Goal: Ask a question: Seek information or help from site administrators or community

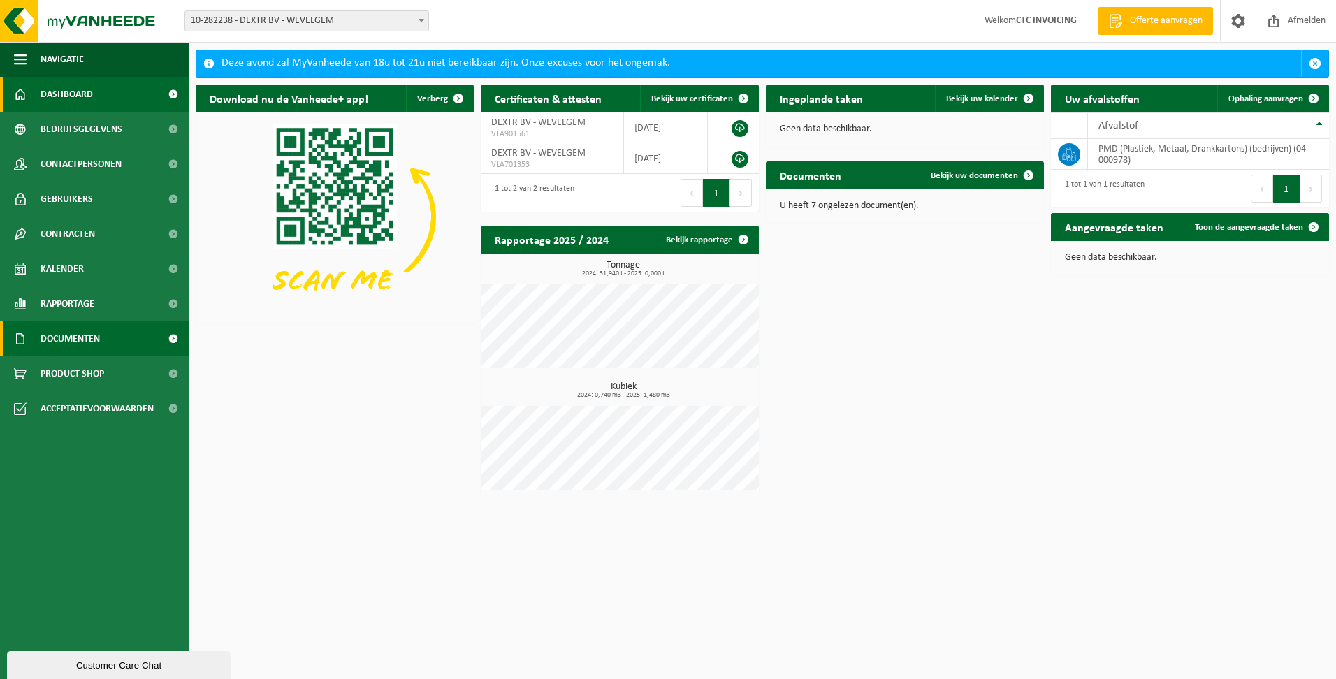
click at [92, 344] on span "Documenten" at bounding box center [70, 339] width 59 height 35
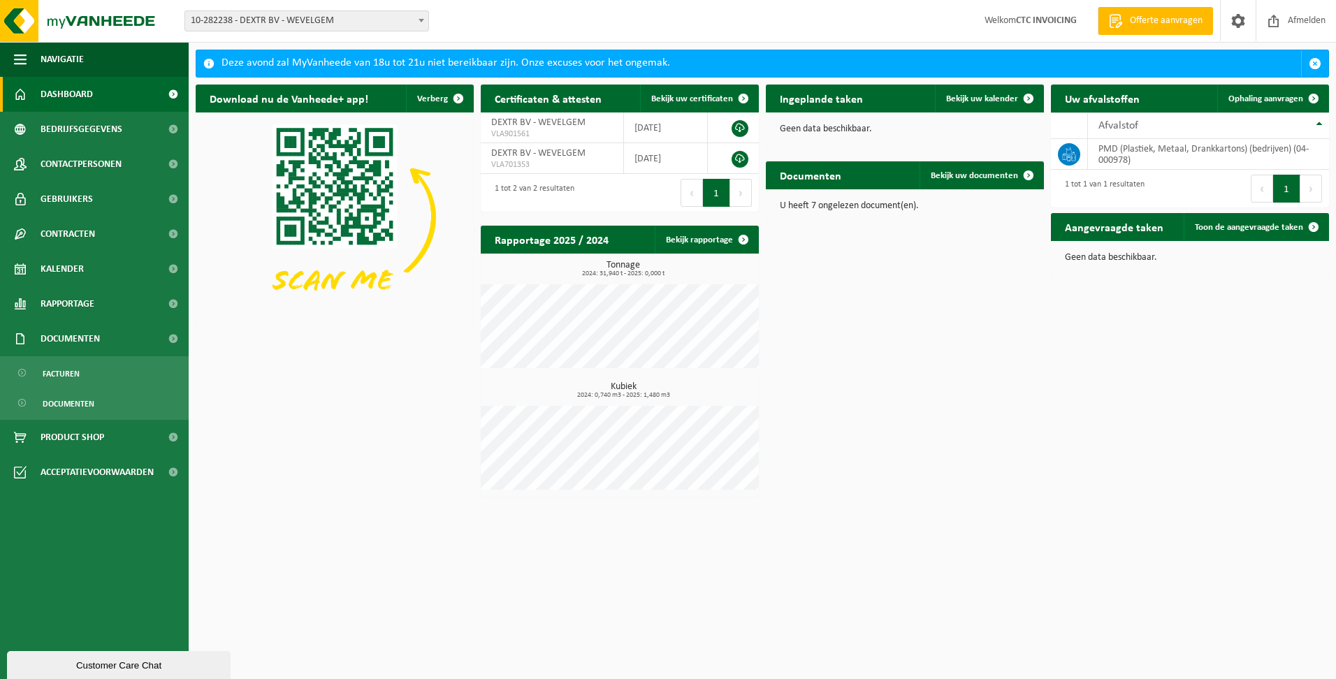
click at [82, 95] on span "Dashboard" at bounding box center [67, 94] width 52 height 35
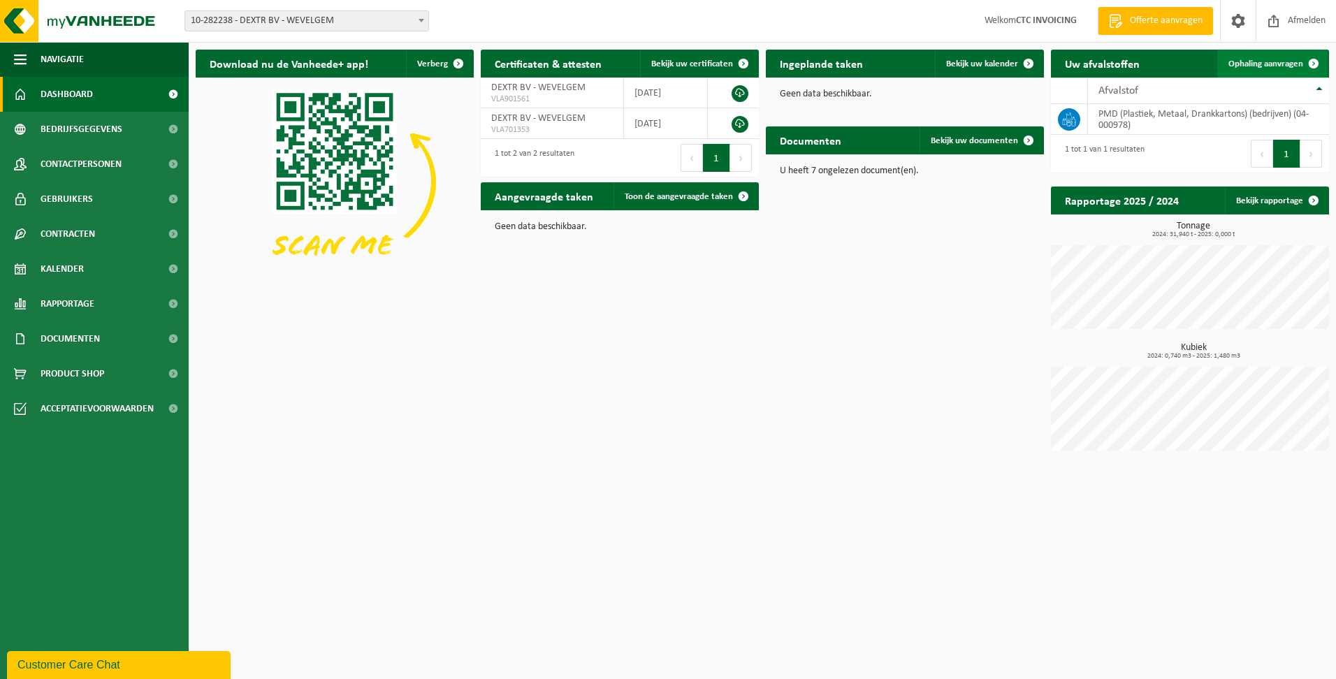
click at [1312, 62] on span at bounding box center [1314, 64] width 28 height 28
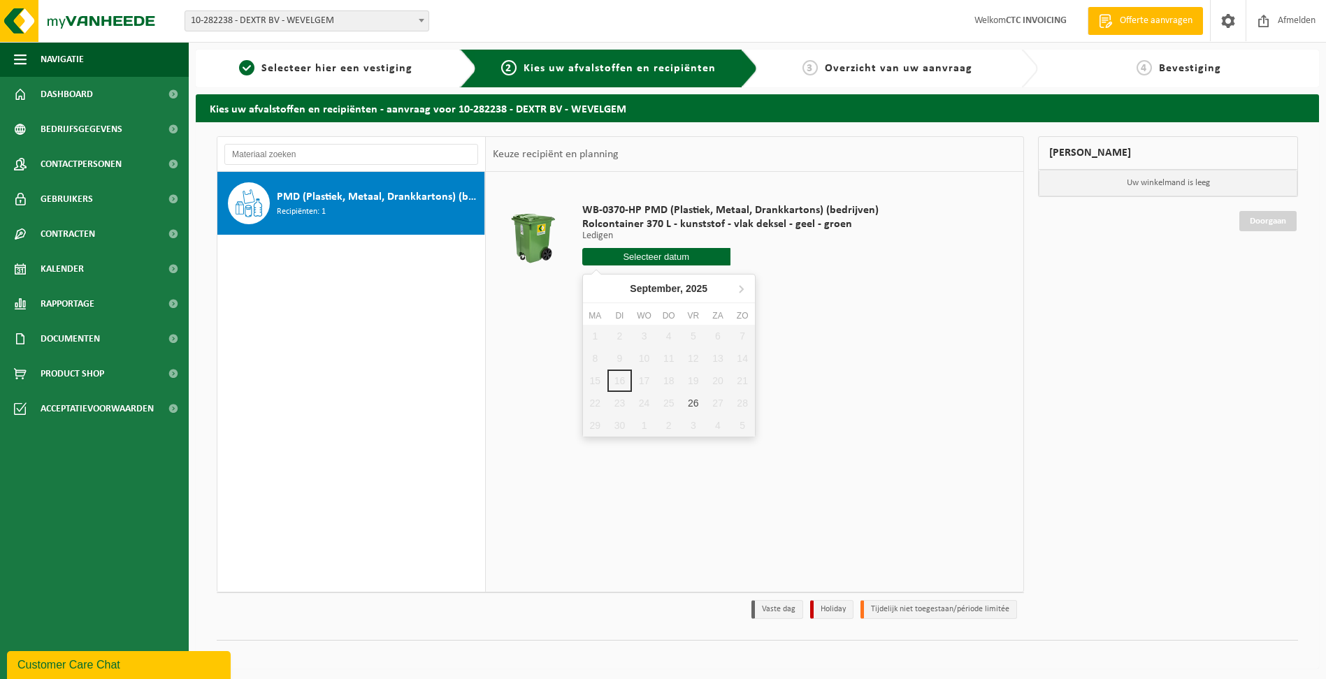
click at [680, 253] on input "text" at bounding box center [656, 256] width 148 height 17
click at [688, 399] on div "26" at bounding box center [693, 403] width 24 height 22
type input "Van [DATE]"
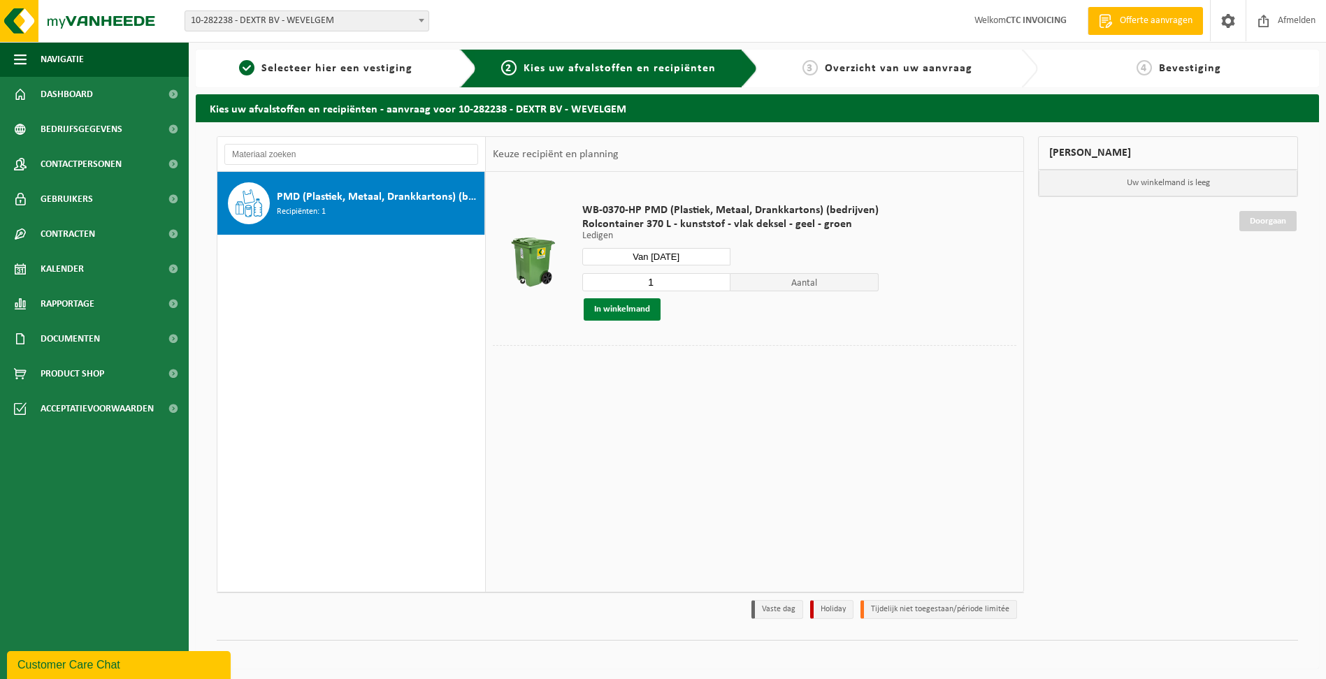
click at [621, 308] on button "In winkelmand" at bounding box center [622, 309] width 77 height 22
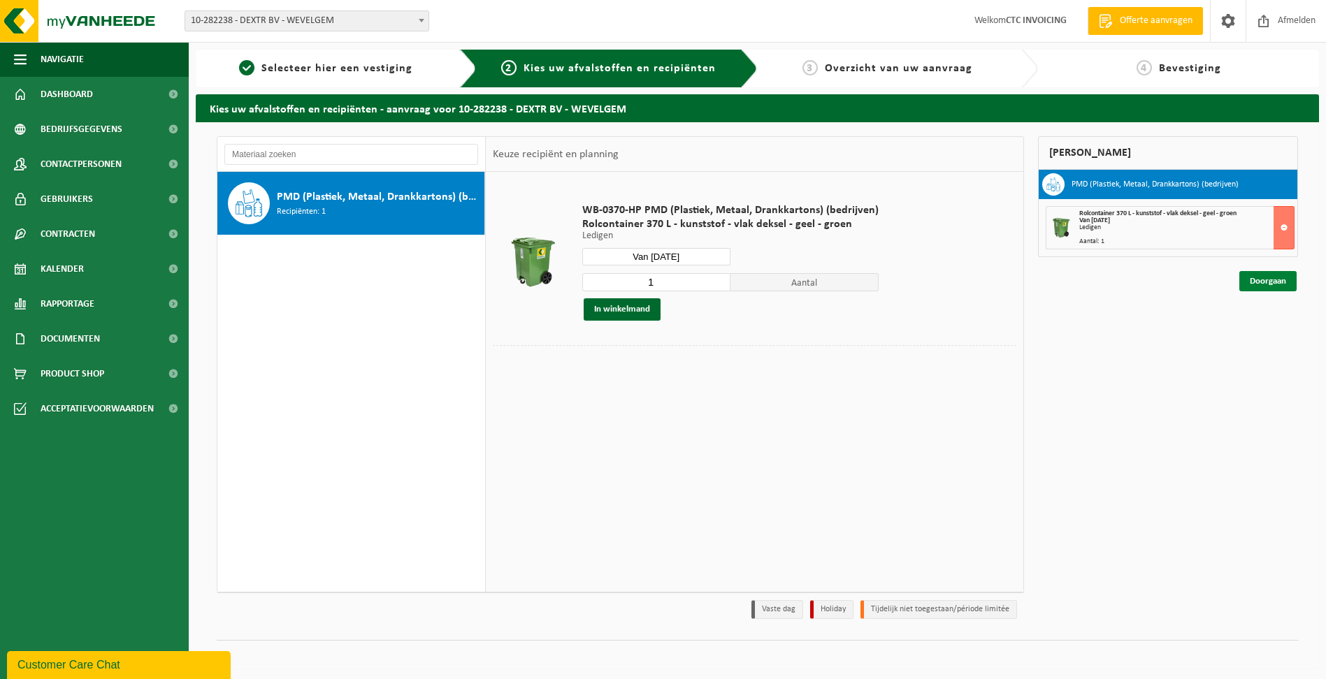
click at [1264, 280] on link "Doorgaan" at bounding box center [1267, 281] width 57 height 20
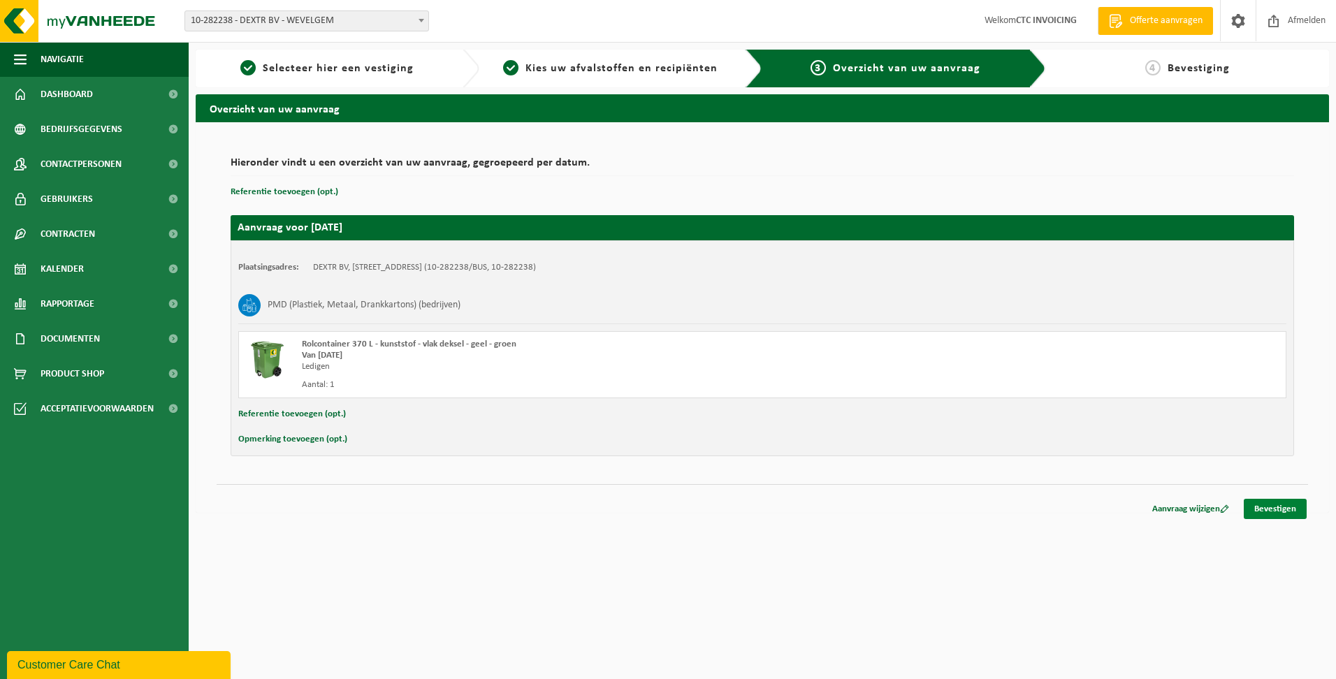
click at [1271, 507] on link "Bevestigen" at bounding box center [1275, 509] width 63 height 20
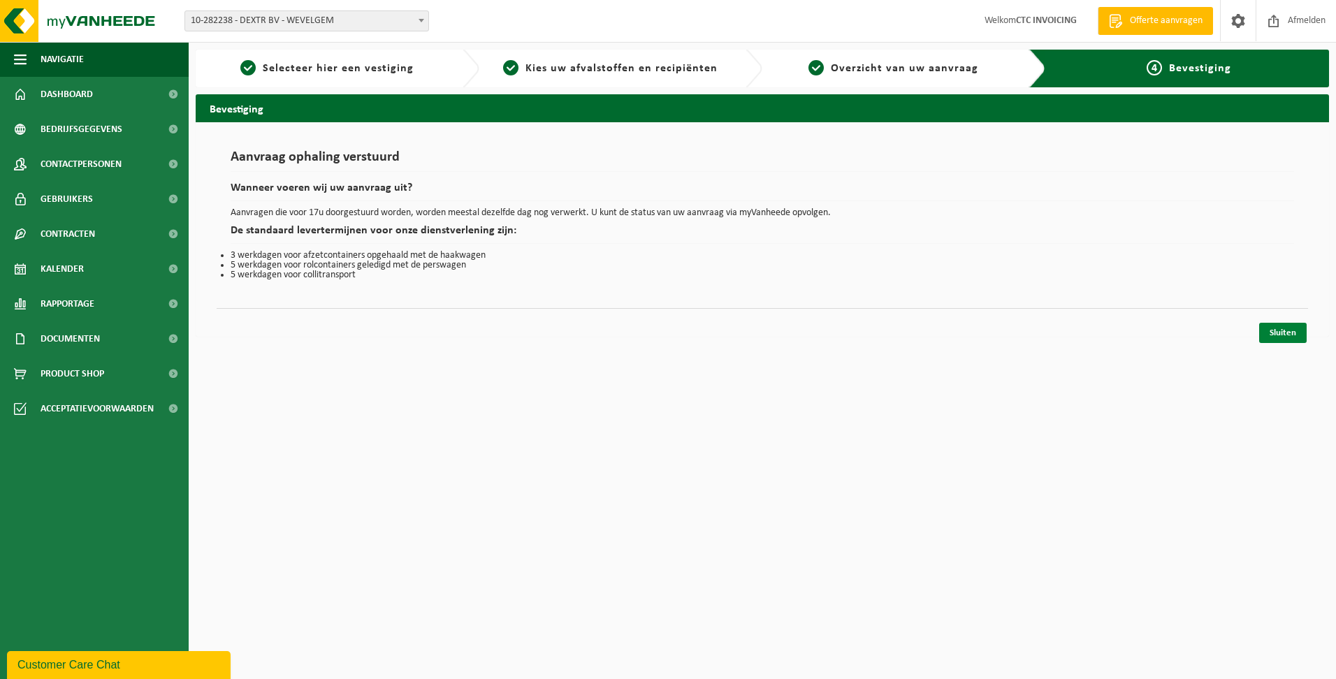
click at [1287, 331] on link "Sluiten" at bounding box center [1284, 333] width 48 height 20
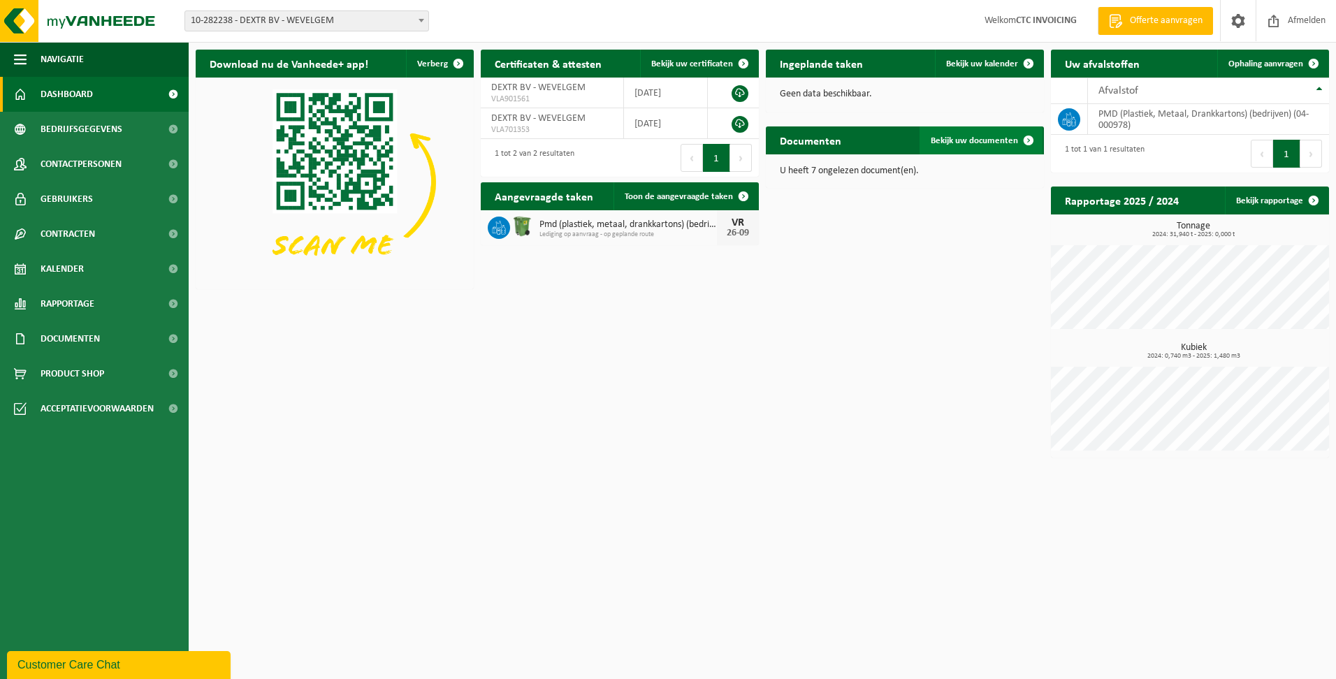
click at [981, 145] on span "Bekijk uw documenten" at bounding box center [974, 140] width 87 height 9
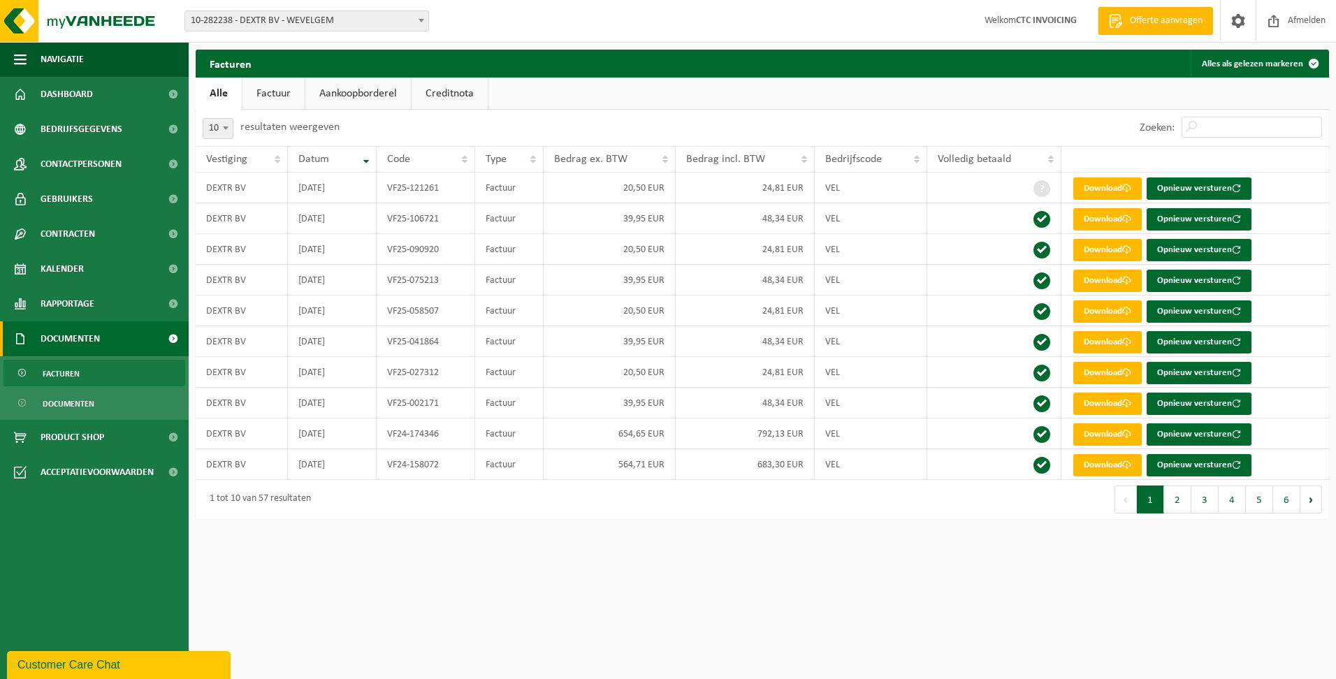
click at [74, 333] on span "Documenten" at bounding box center [70, 339] width 59 height 35
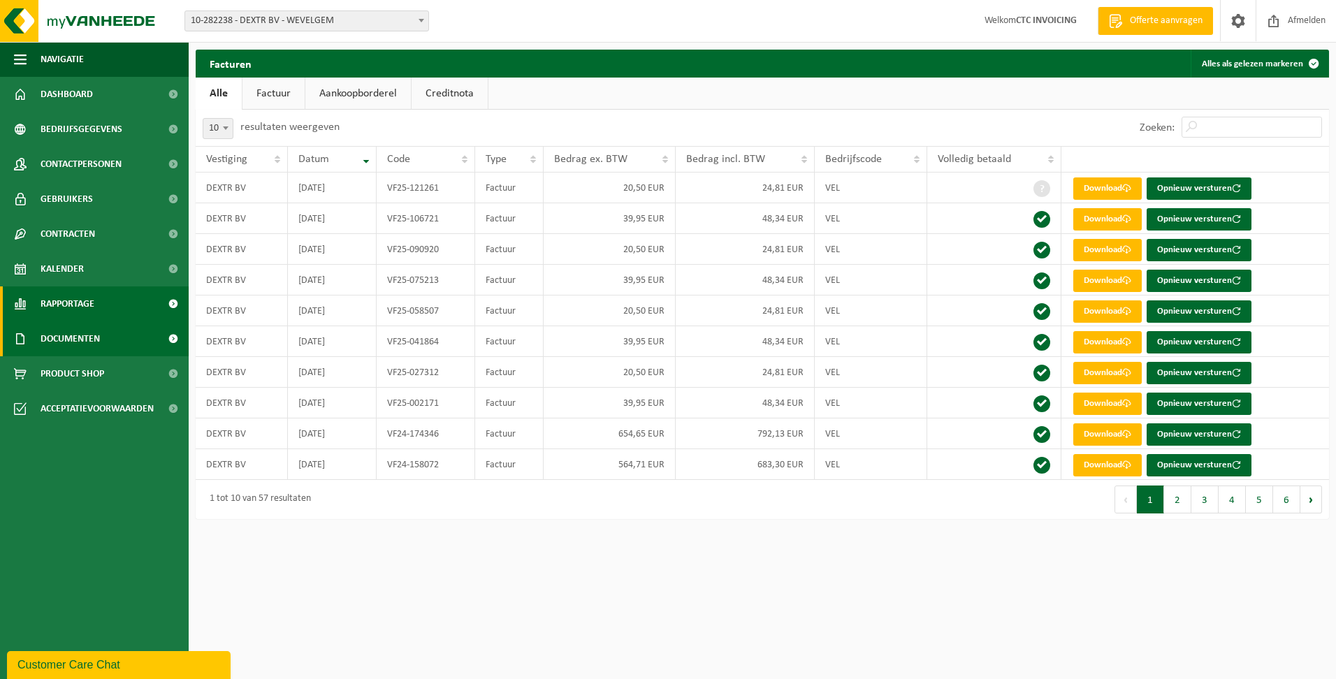
click at [85, 303] on span "Rapportage" at bounding box center [68, 304] width 54 height 35
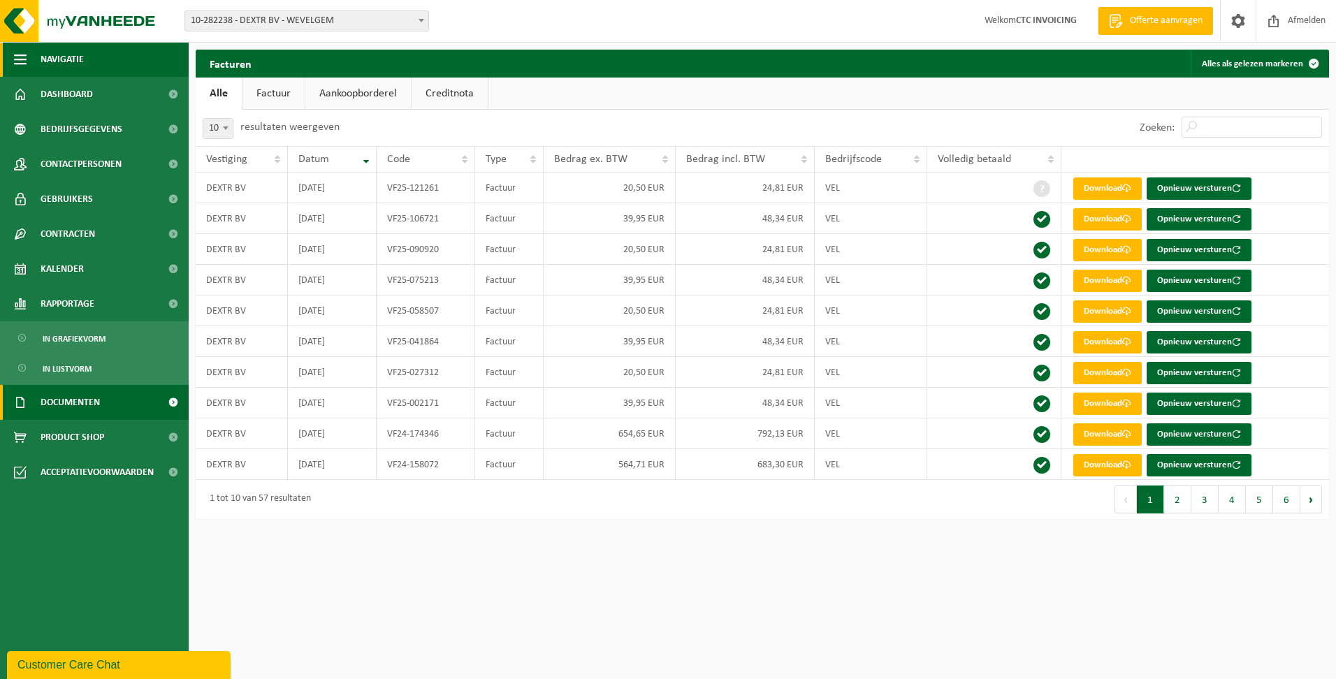
click at [18, 57] on span "button" at bounding box center [20, 59] width 13 height 35
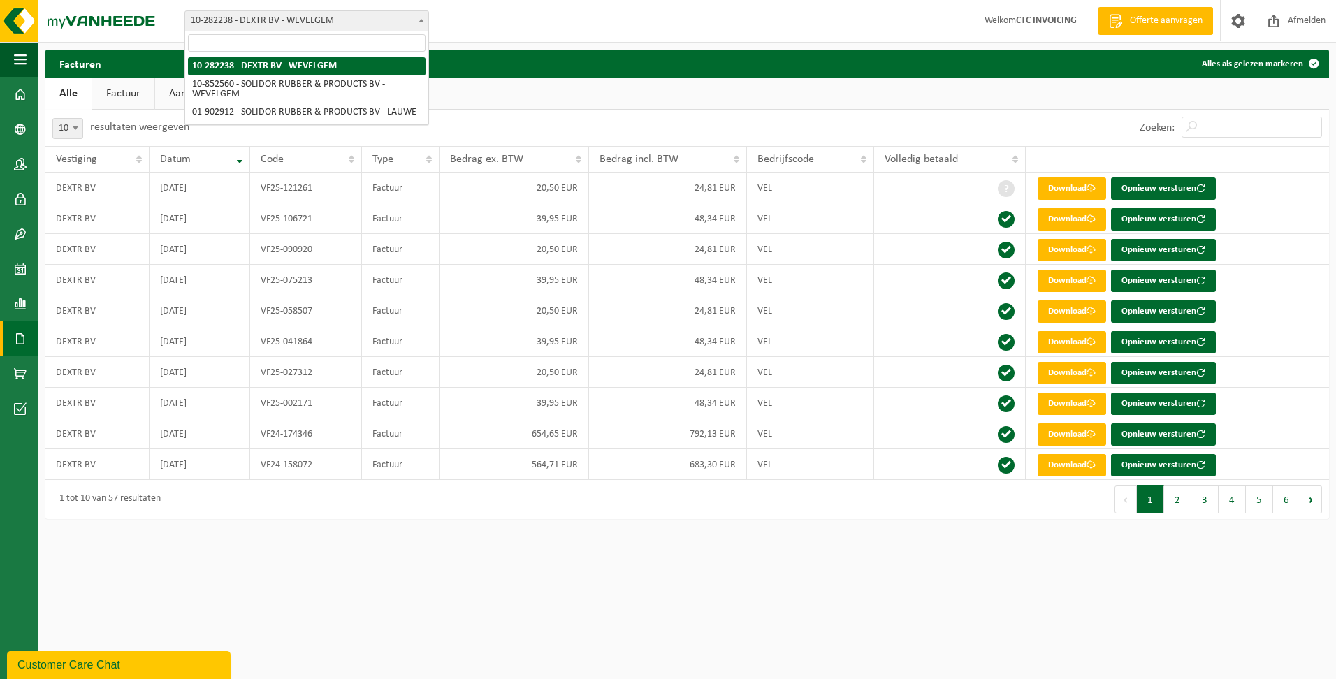
click at [419, 18] on span at bounding box center [421, 20] width 14 height 18
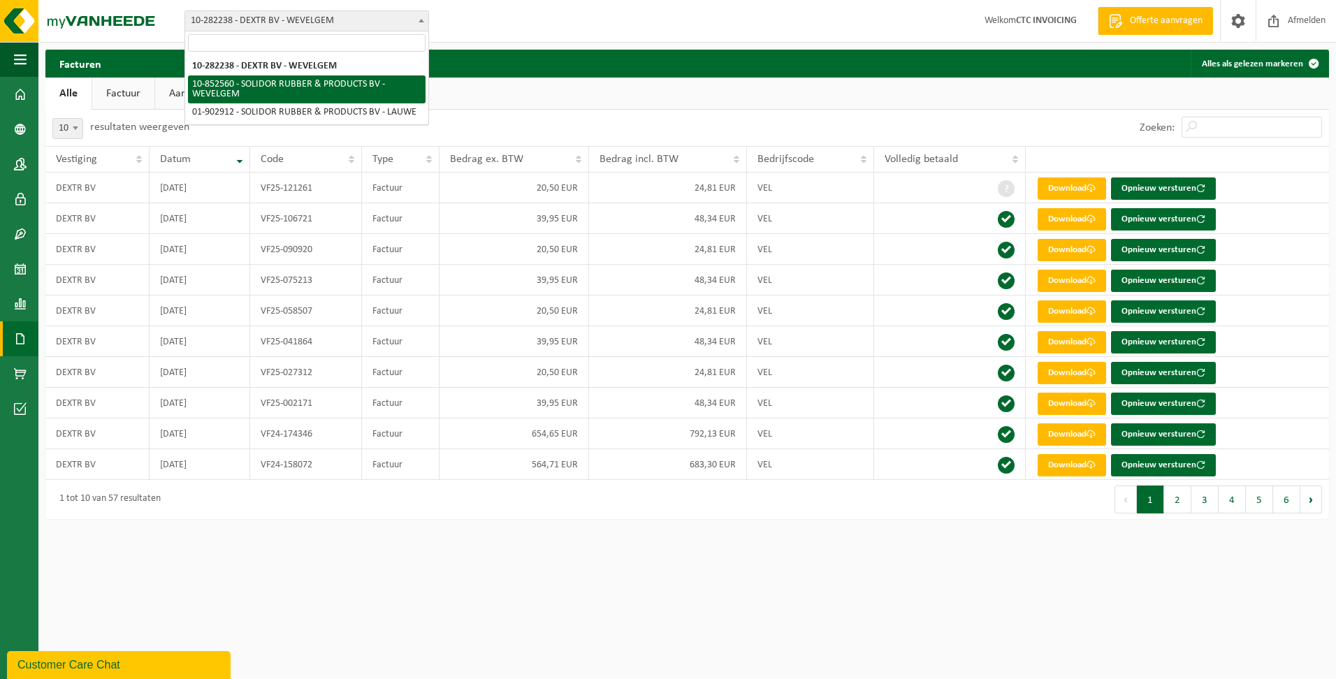
select select "97175"
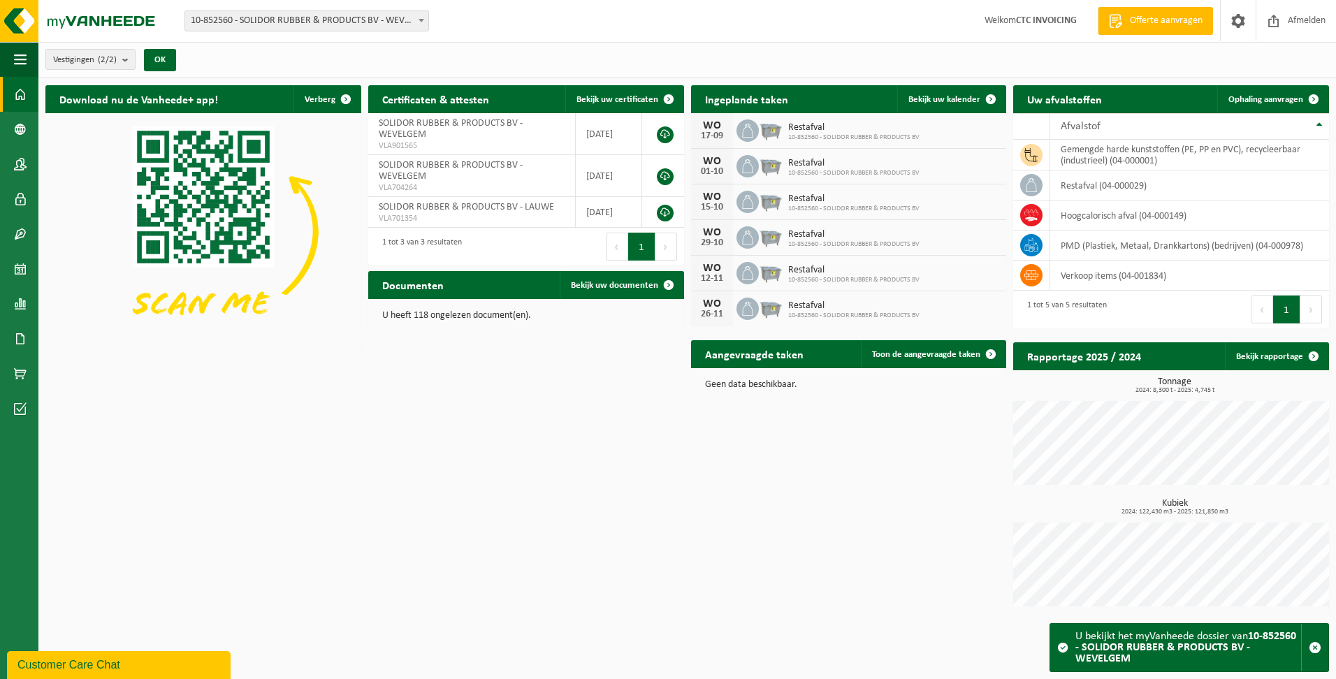
click at [17, 96] on span at bounding box center [20, 94] width 13 height 35
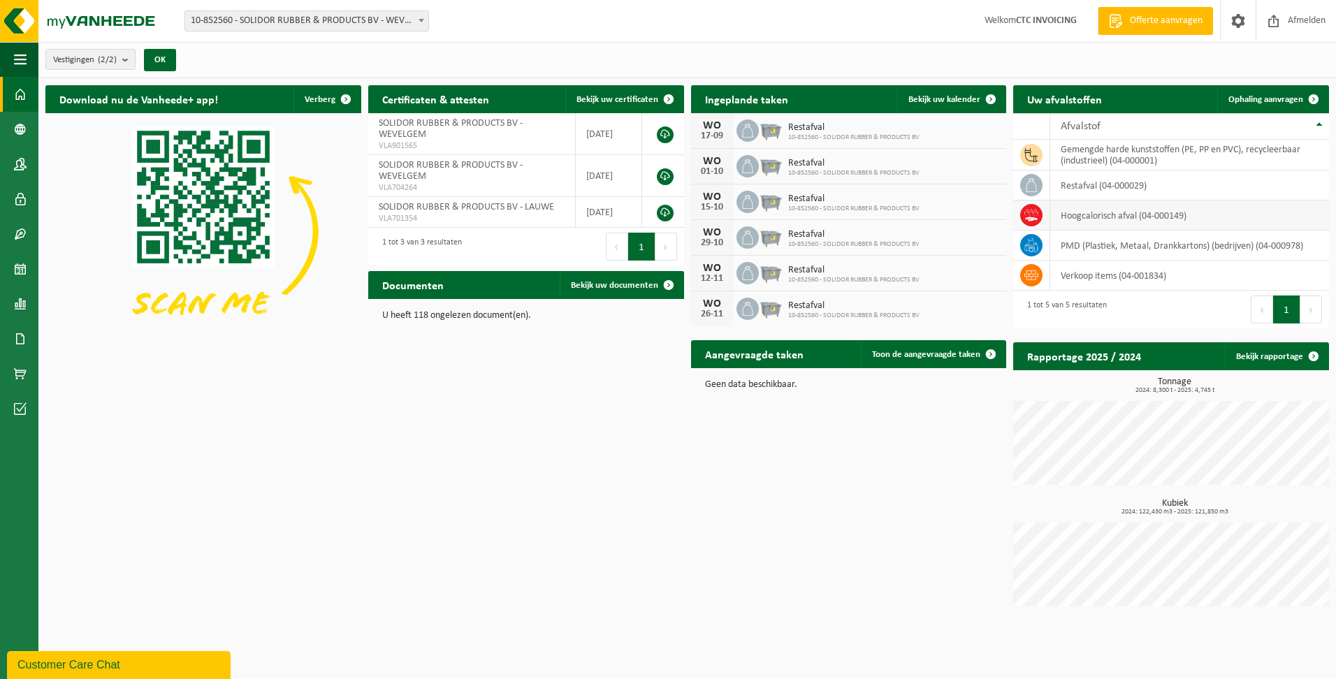
click at [1148, 217] on td "hoogcalorisch afval (04-000149)" at bounding box center [1190, 216] width 279 height 30
click at [20, 54] on span "button" at bounding box center [20, 59] width 13 height 35
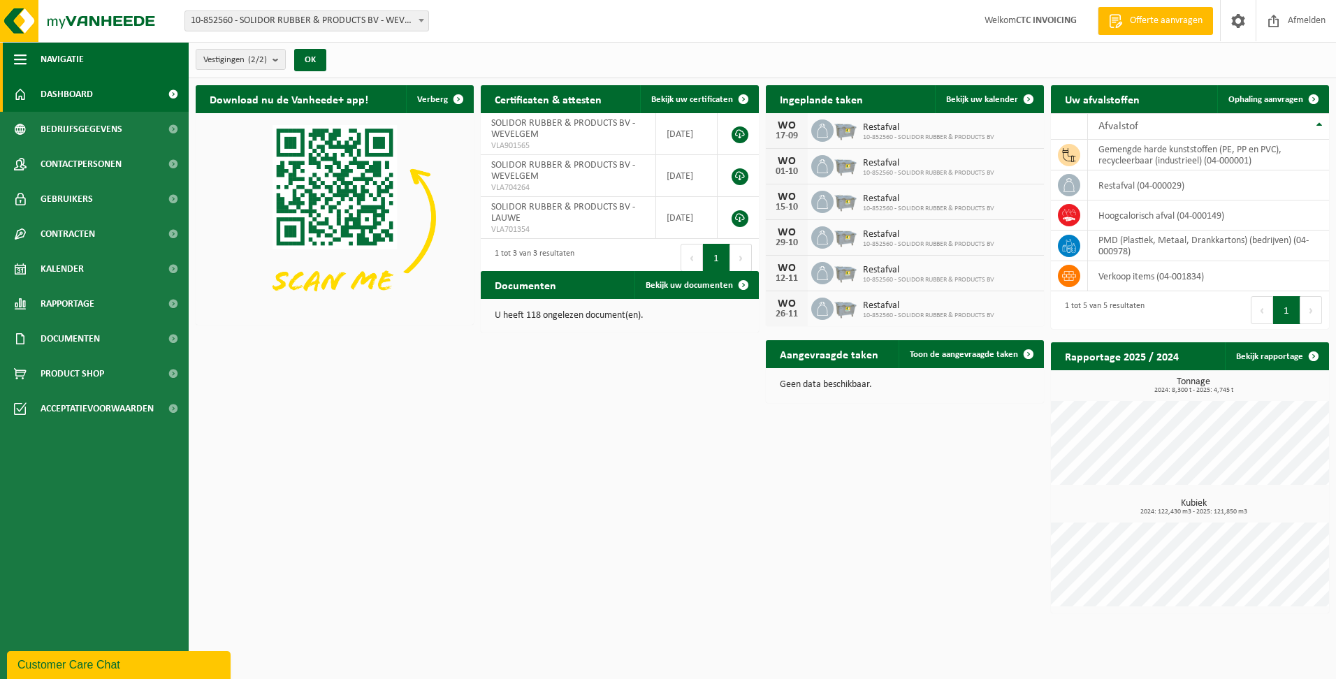
click at [20, 60] on span "button" at bounding box center [20, 59] width 13 height 35
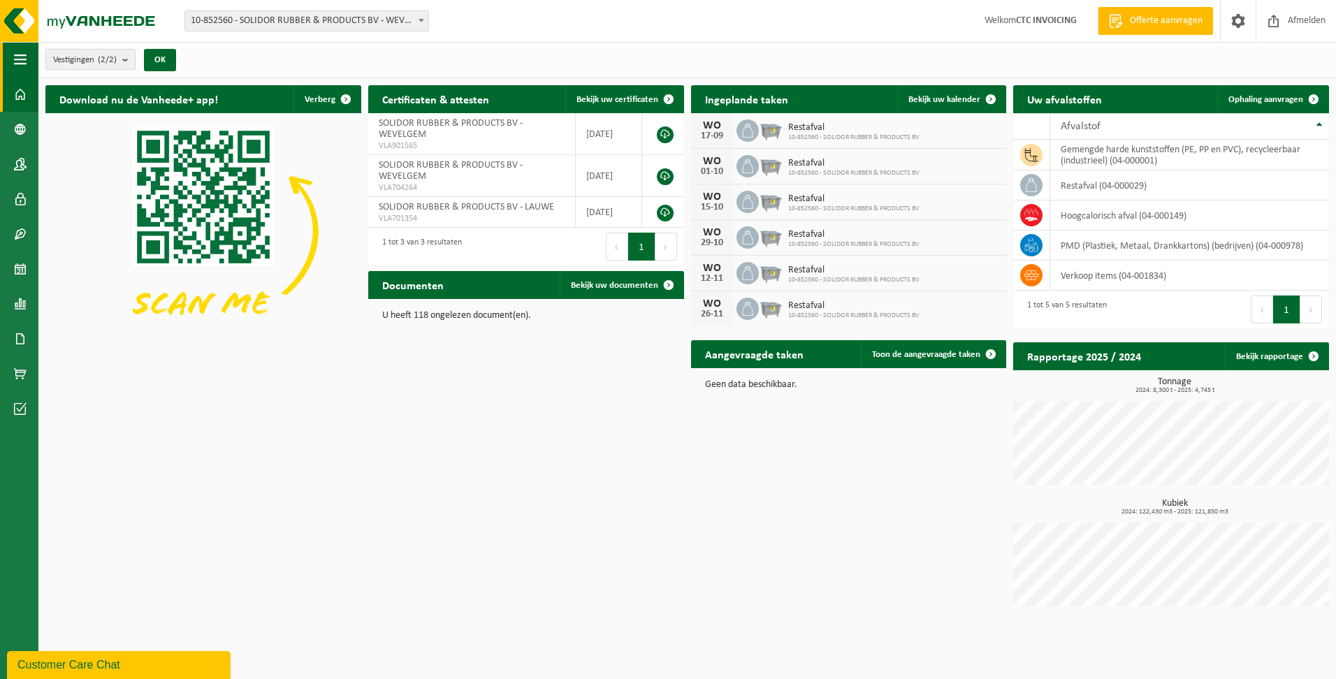
click at [20, 60] on span "button" at bounding box center [20, 59] width 13 height 35
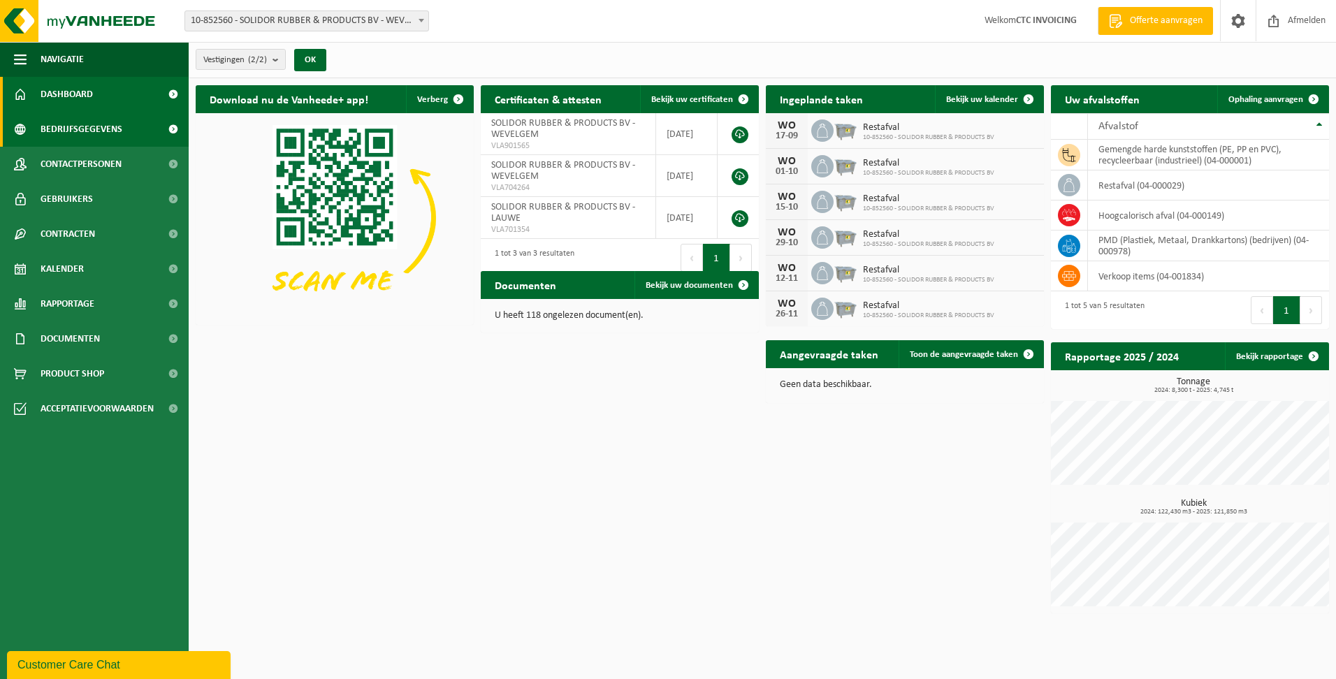
click at [82, 131] on span "Bedrijfsgegevens" at bounding box center [82, 129] width 82 height 35
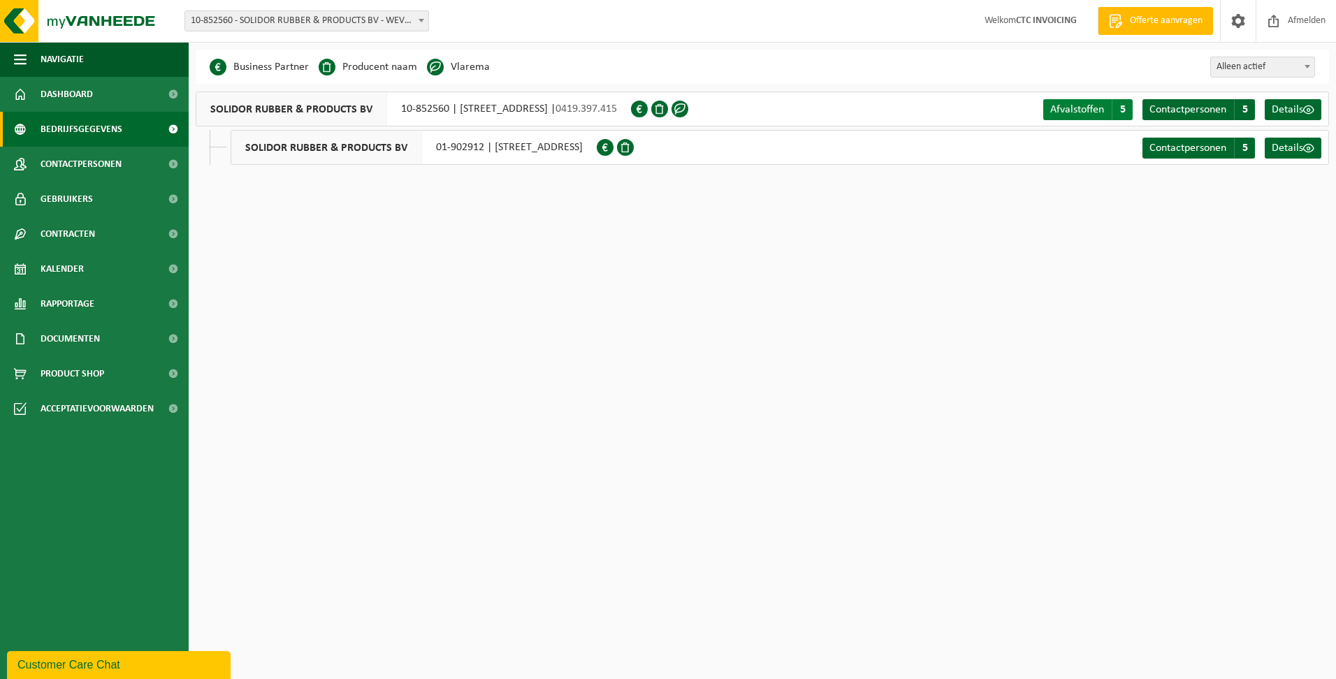
click at [1090, 105] on span "Afvalstoffen" at bounding box center [1078, 109] width 54 height 11
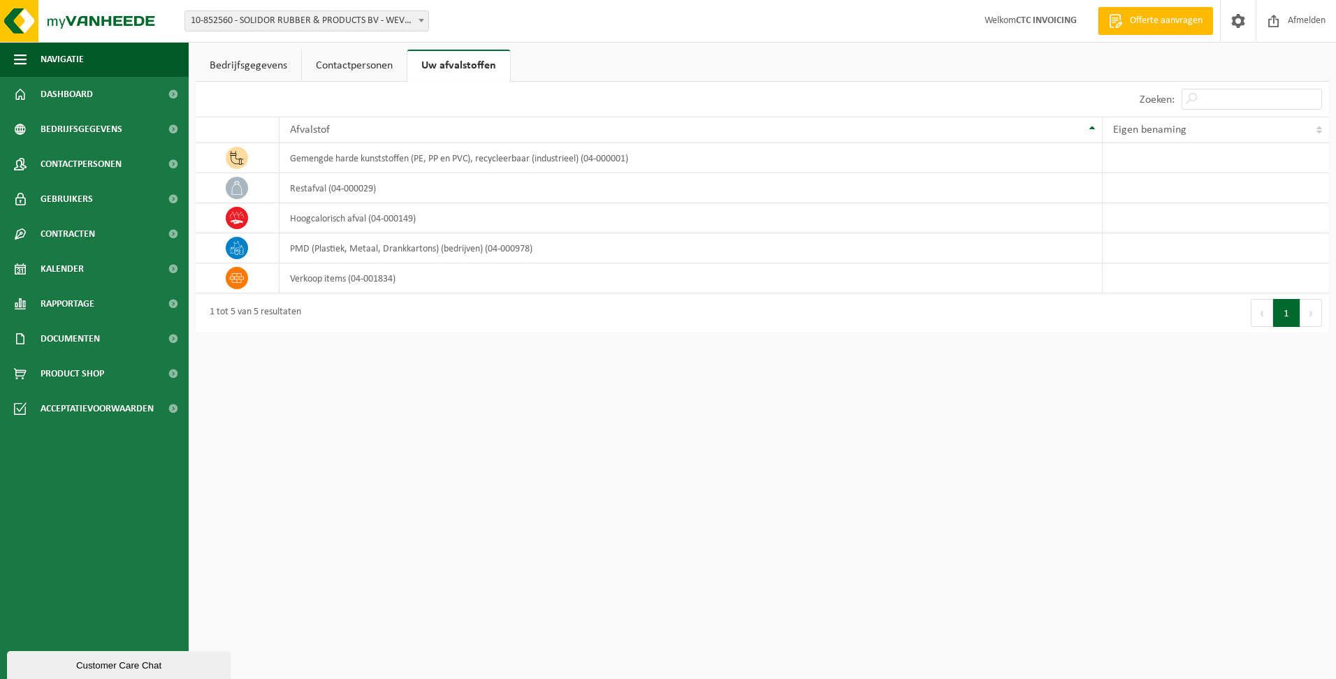
click at [355, 64] on link "Contactpersonen" at bounding box center [354, 66] width 105 height 32
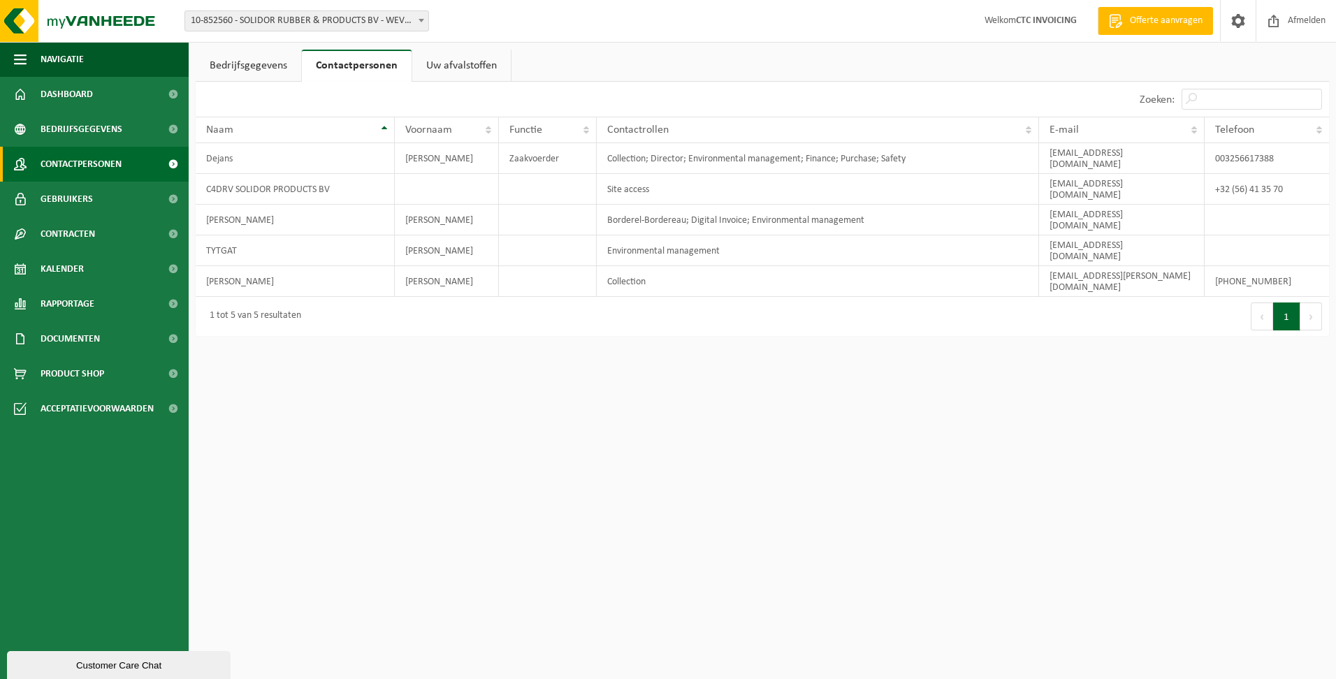
click at [92, 164] on span "Contactpersonen" at bounding box center [81, 164] width 81 height 35
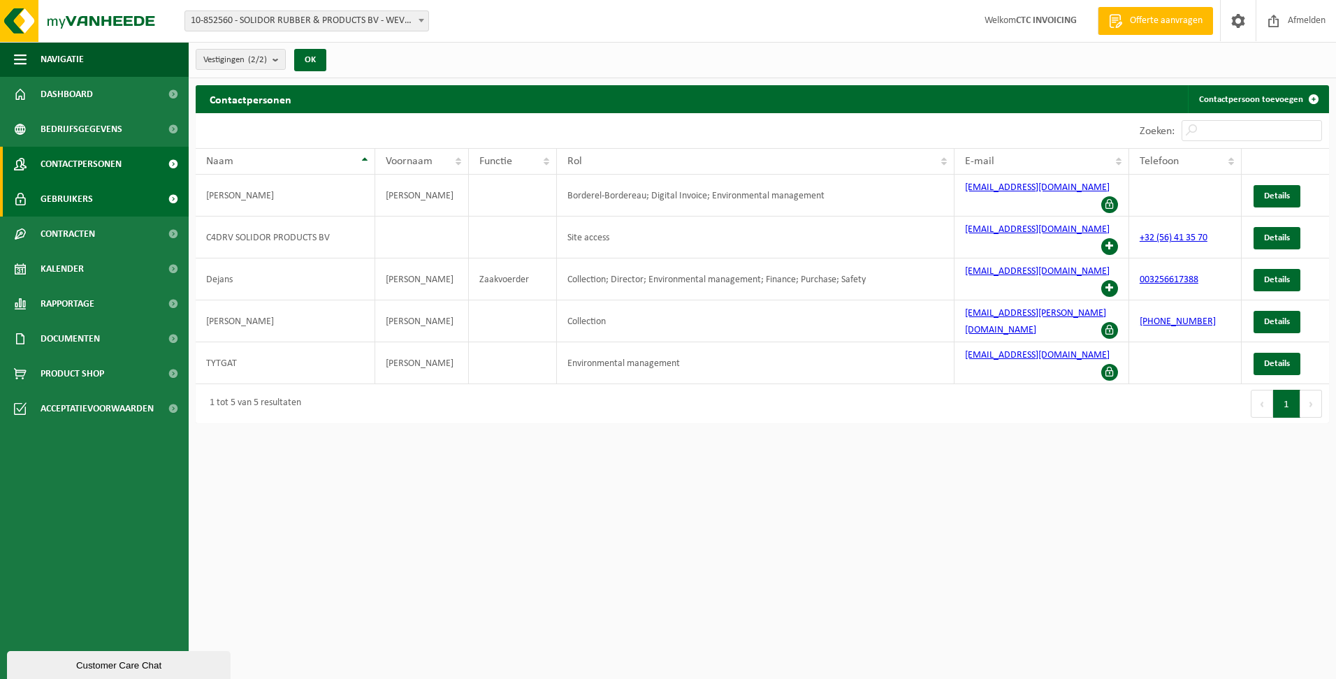
click at [72, 201] on span "Gebruikers" at bounding box center [67, 199] width 52 height 35
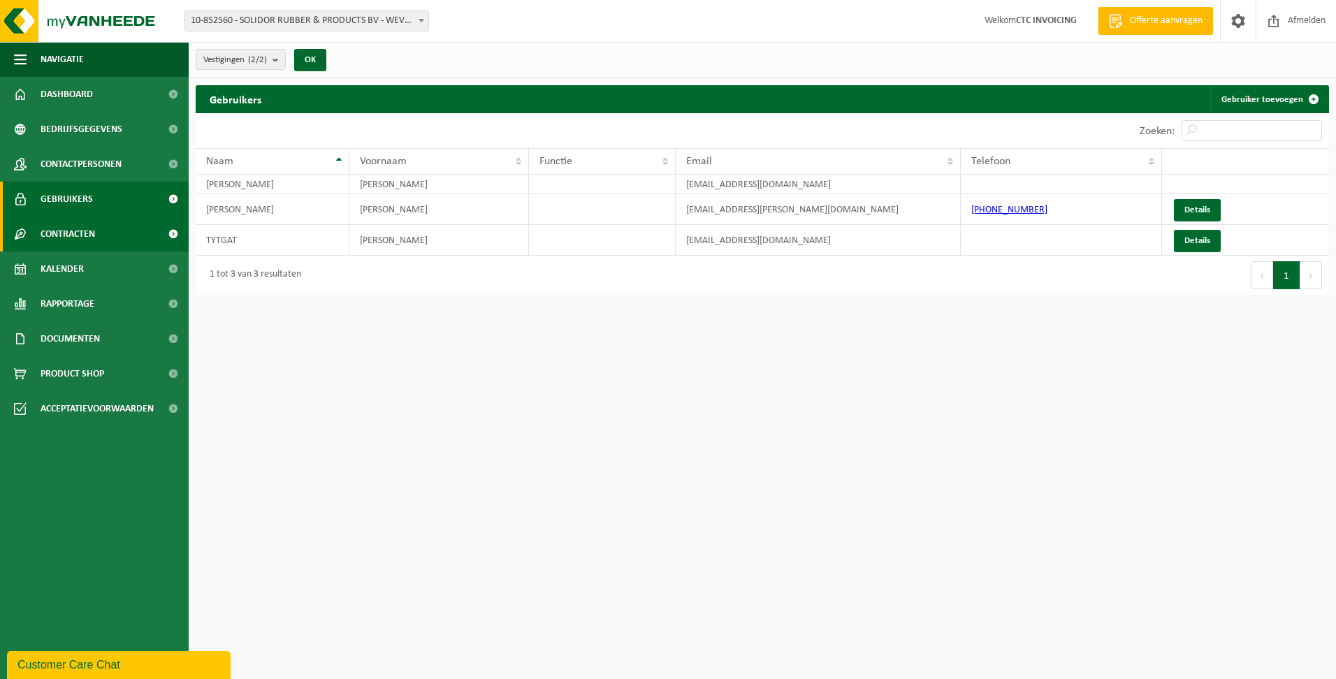
click at [78, 235] on span "Contracten" at bounding box center [68, 234] width 55 height 35
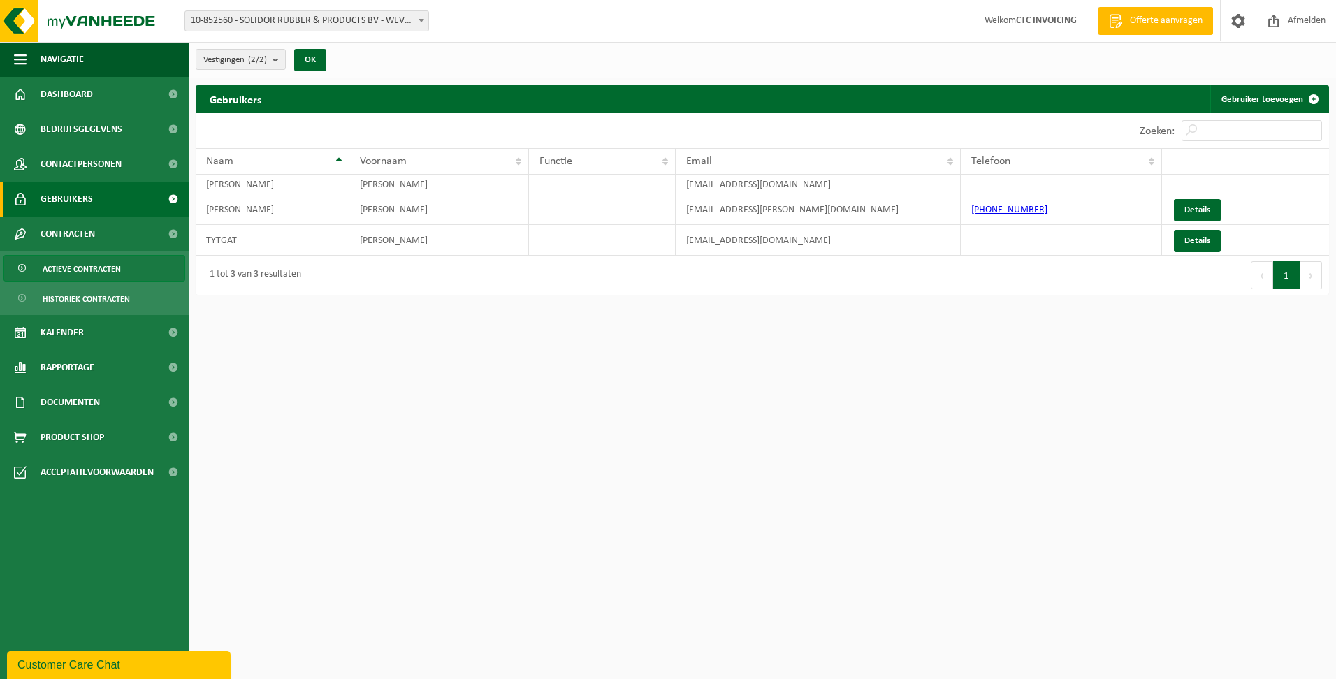
click at [86, 268] on span "Actieve contracten" at bounding box center [82, 269] width 78 height 27
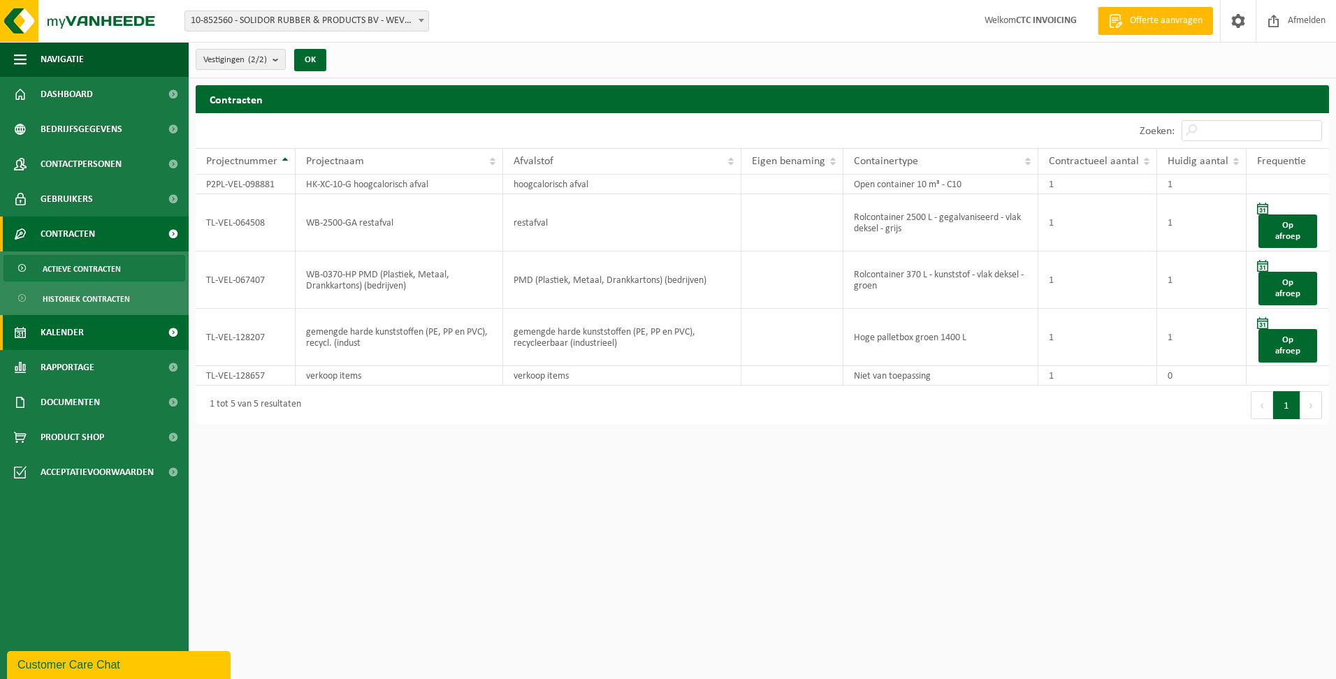
click at [75, 331] on span "Kalender" at bounding box center [62, 332] width 43 height 35
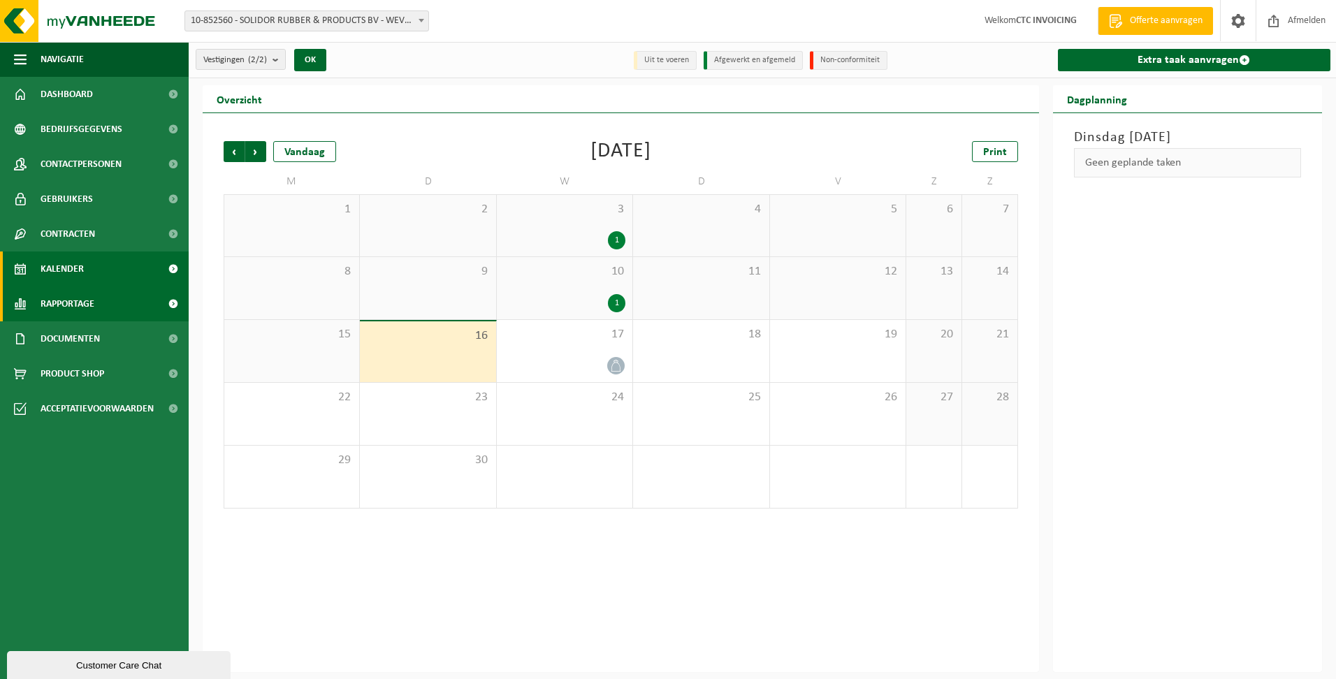
click at [87, 306] on span "Rapportage" at bounding box center [68, 304] width 54 height 35
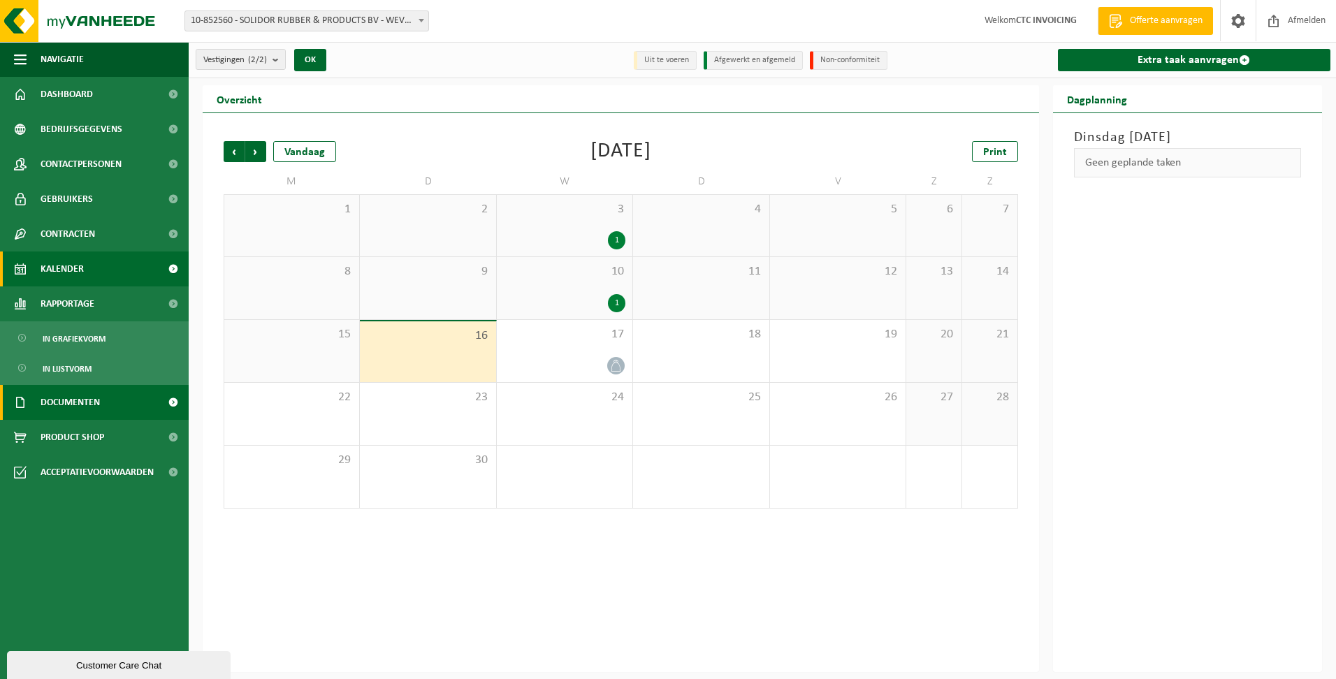
click at [83, 402] on span "Documenten" at bounding box center [70, 402] width 59 height 35
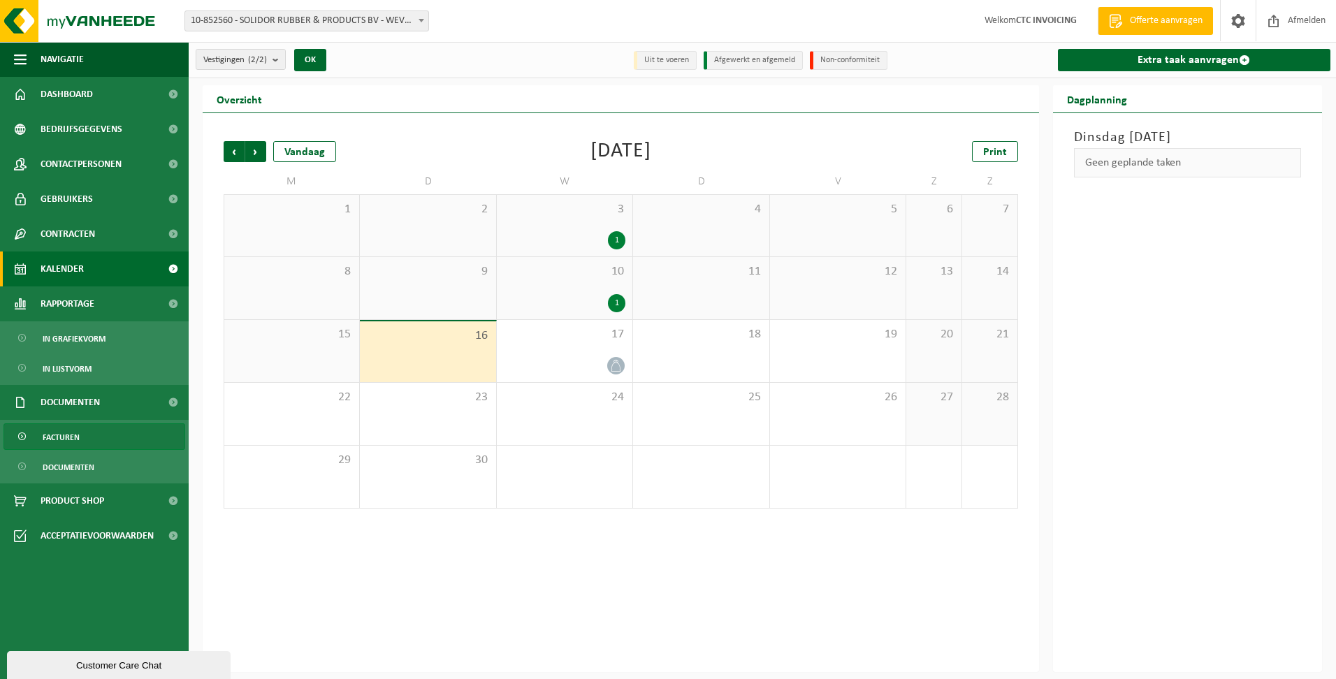
click at [66, 432] on span "Facturen" at bounding box center [61, 437] width 37 height 27
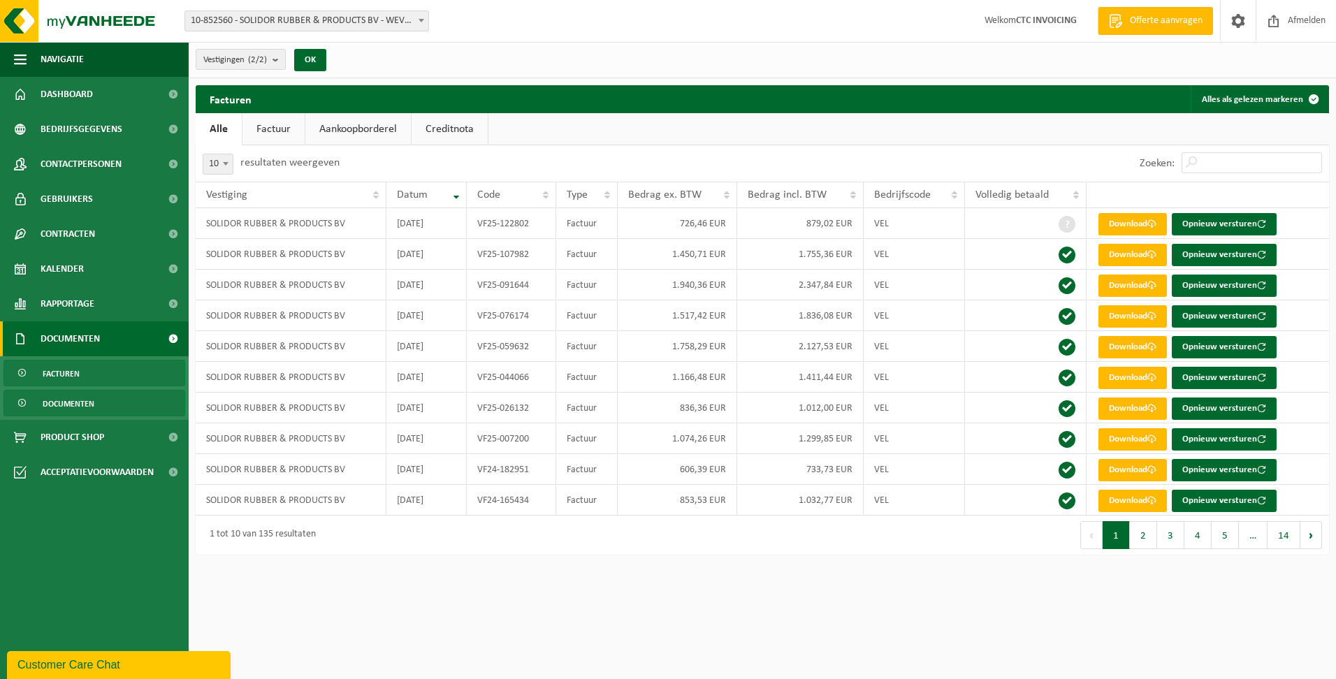
click at [77, 404] on span "Documenten" at bounding box center [69, 404] width 52 height 27
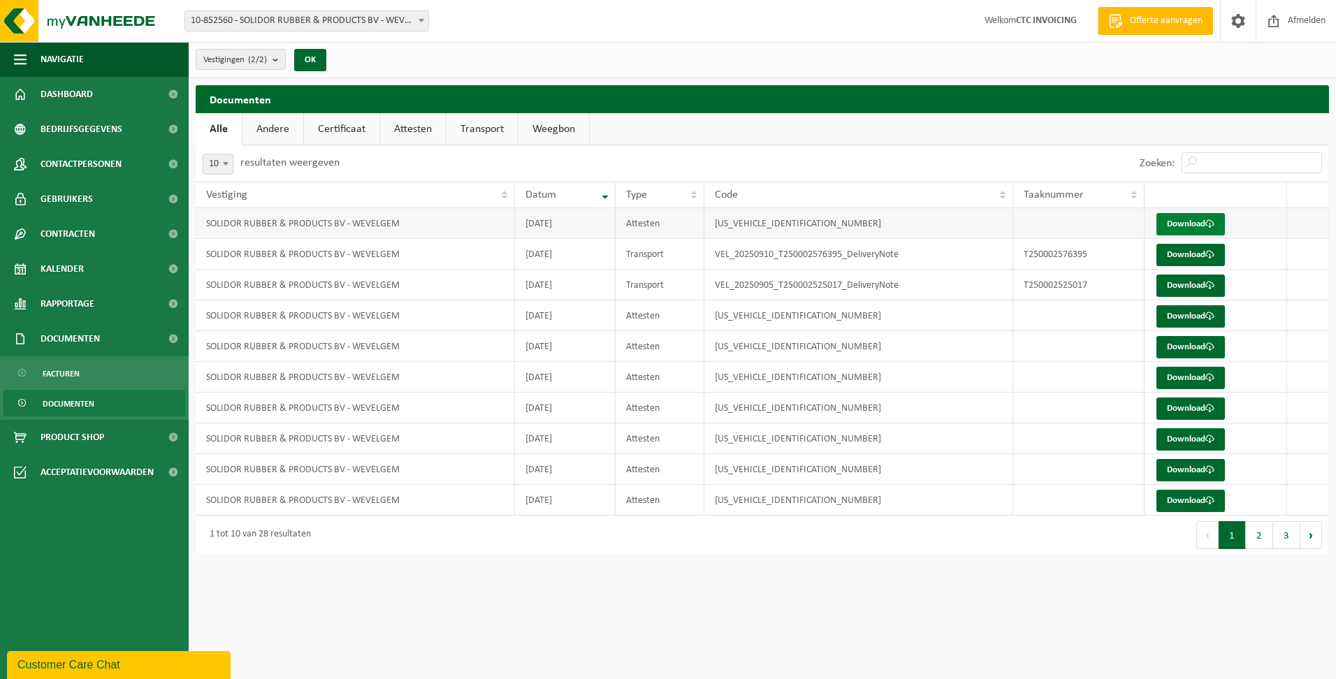
click at [1182, 224] on link "Download" at bounding box center [1191, 224] width 68 height 22
click at [80, 403] on span "Documenten" at bounding box center [69, 404] width 52 height 27
click at [84, 468] on span "Acceptatievoorwaarden" at bounding box center [97, 472] width 113 height 35
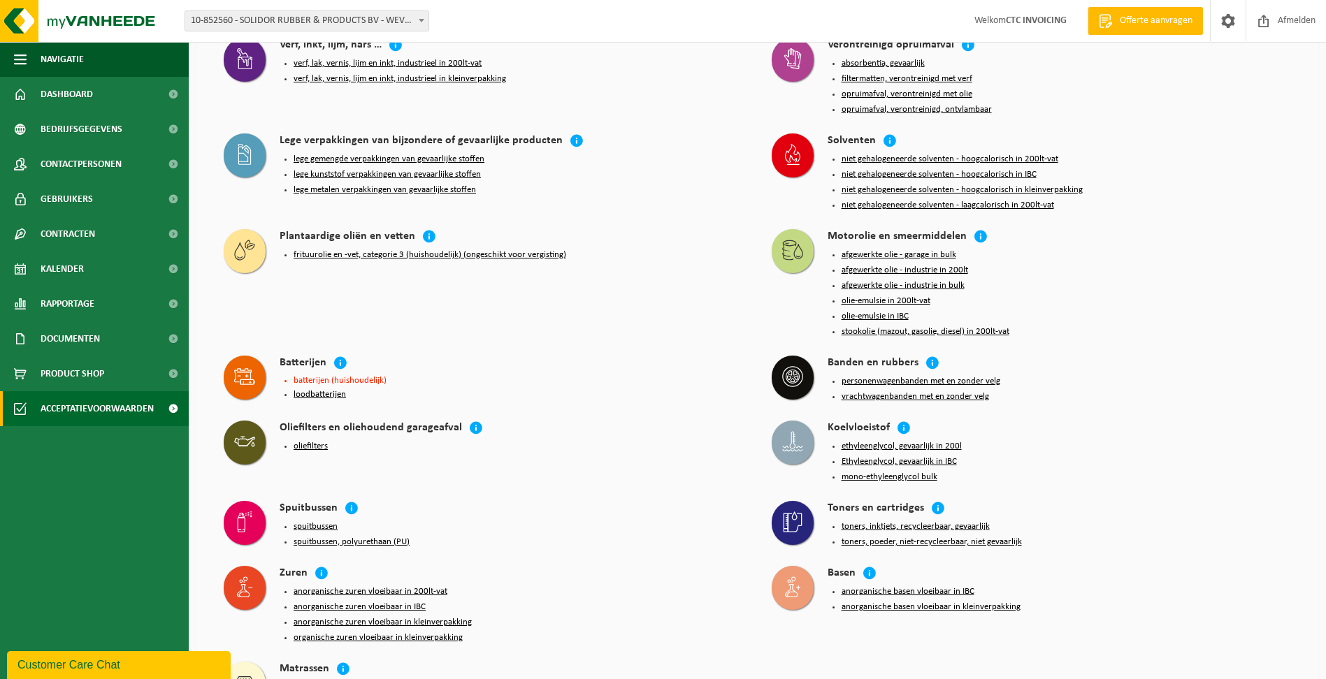
scroll to position [1211, 0]
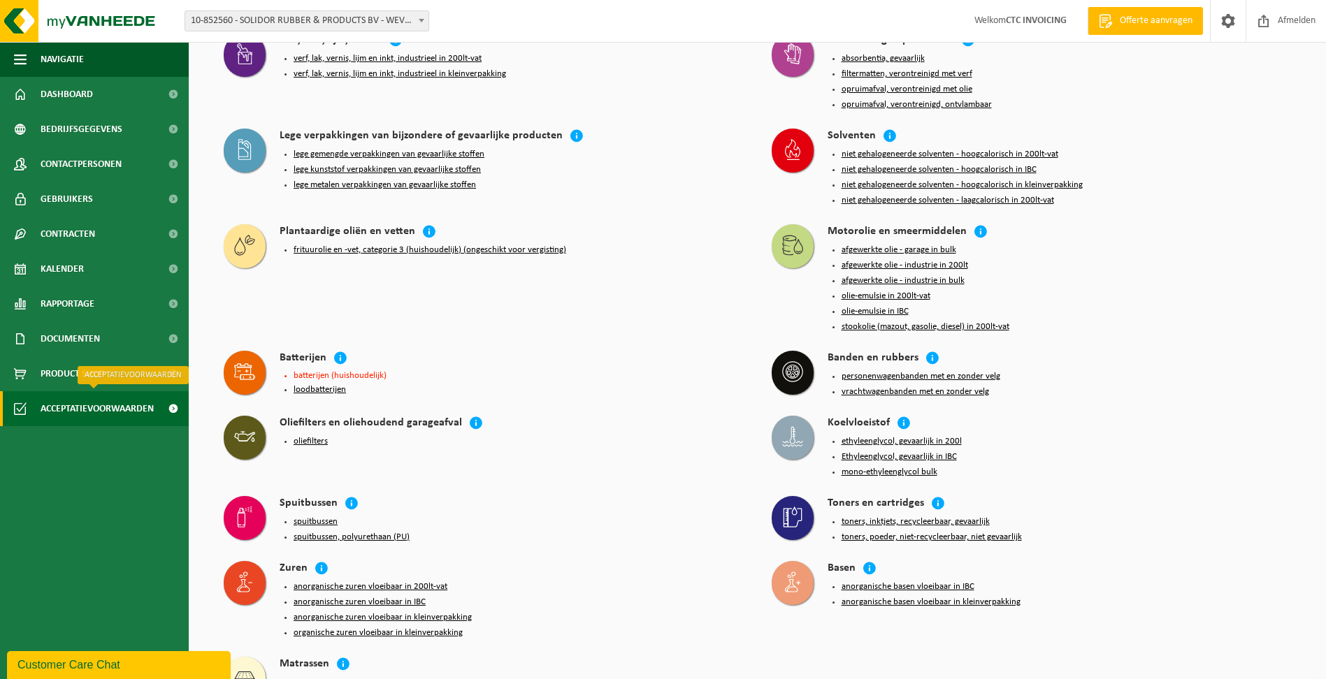
click at [108, 408] on span "Acceptatievoorwaarden" at bounding box center [97, 408] width 113 height 35
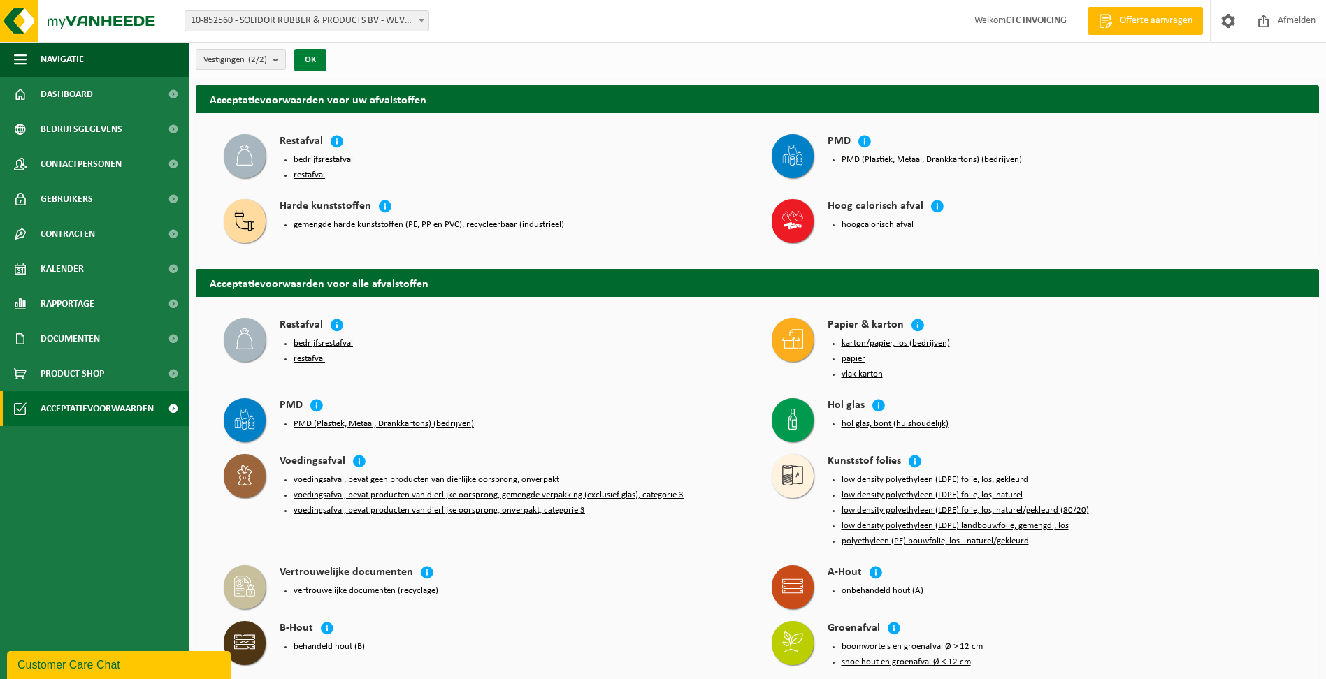
click at [308, 57] on button "OK" at bounding box center [310, 60] width 32 height 22
click at [76, 232] on span "Contracten" at bounding box center [68, 234] width 55 height 35
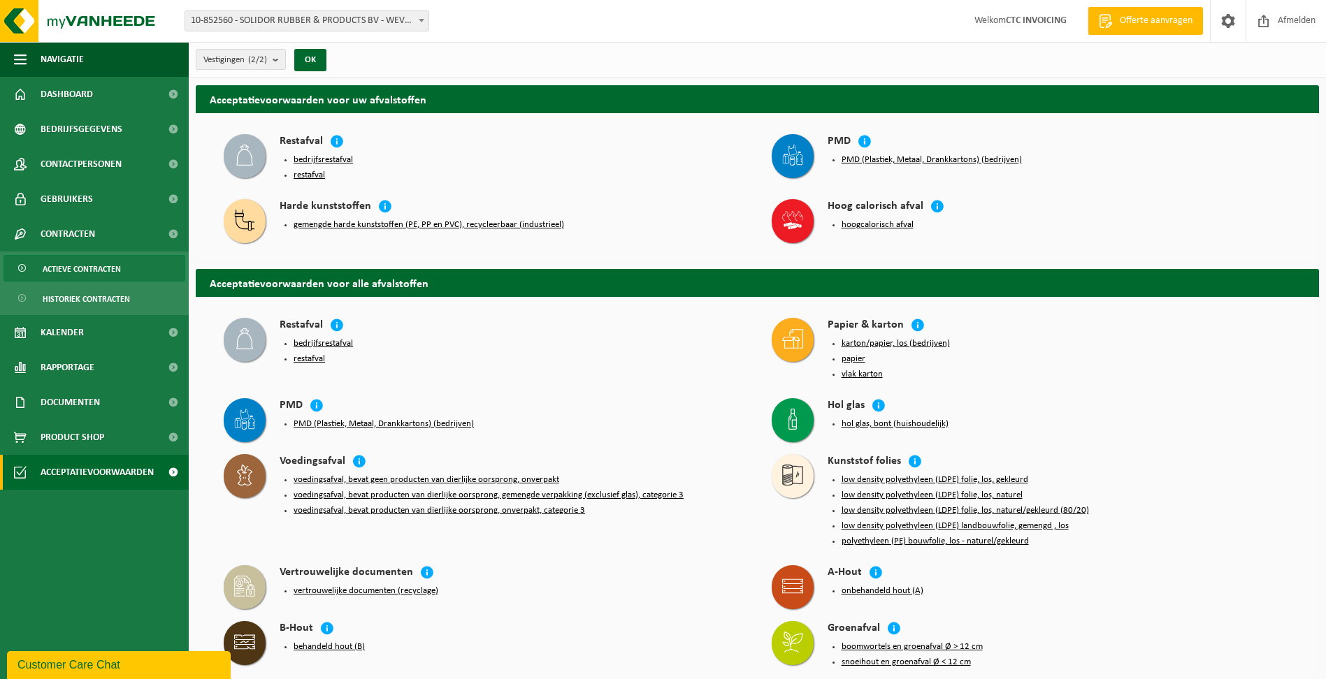
click at [85, 268] on span "Actieve contracten" at bounding box center [82, 269] width 78 height 27
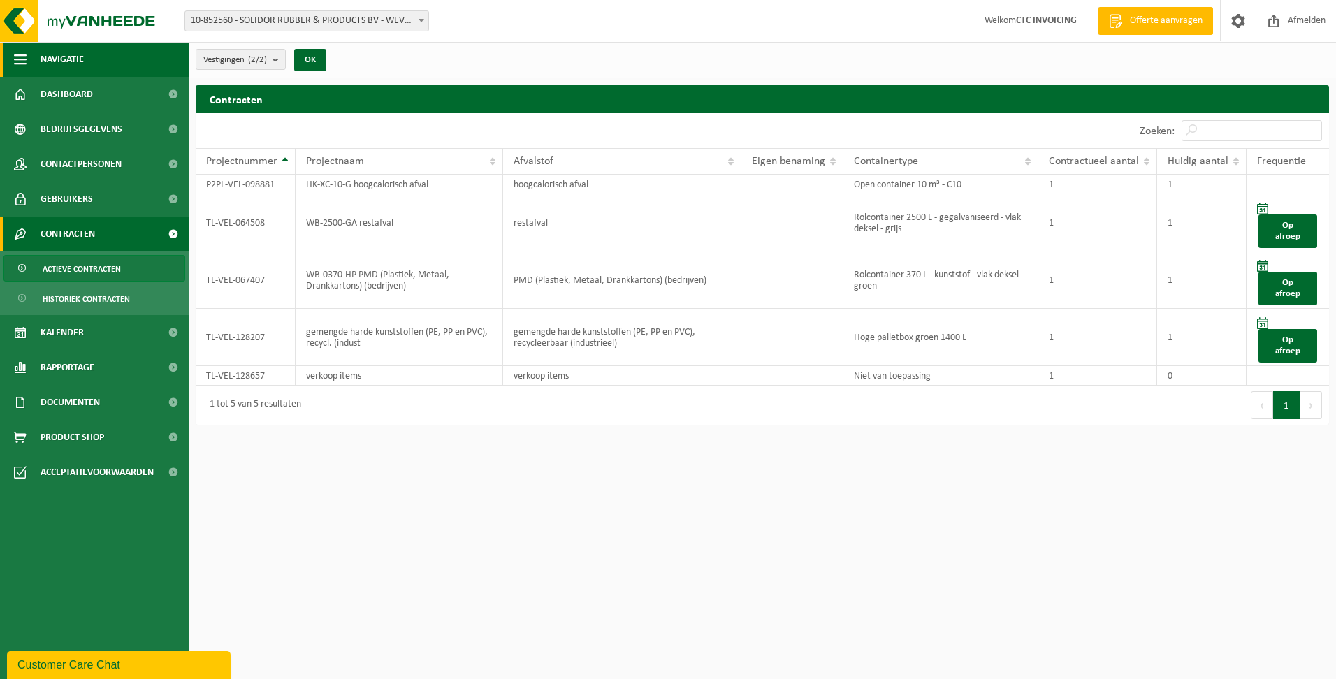
click at [55, 56] on span "Navigatie" at bounding box center [62, 59] width 43 height 35
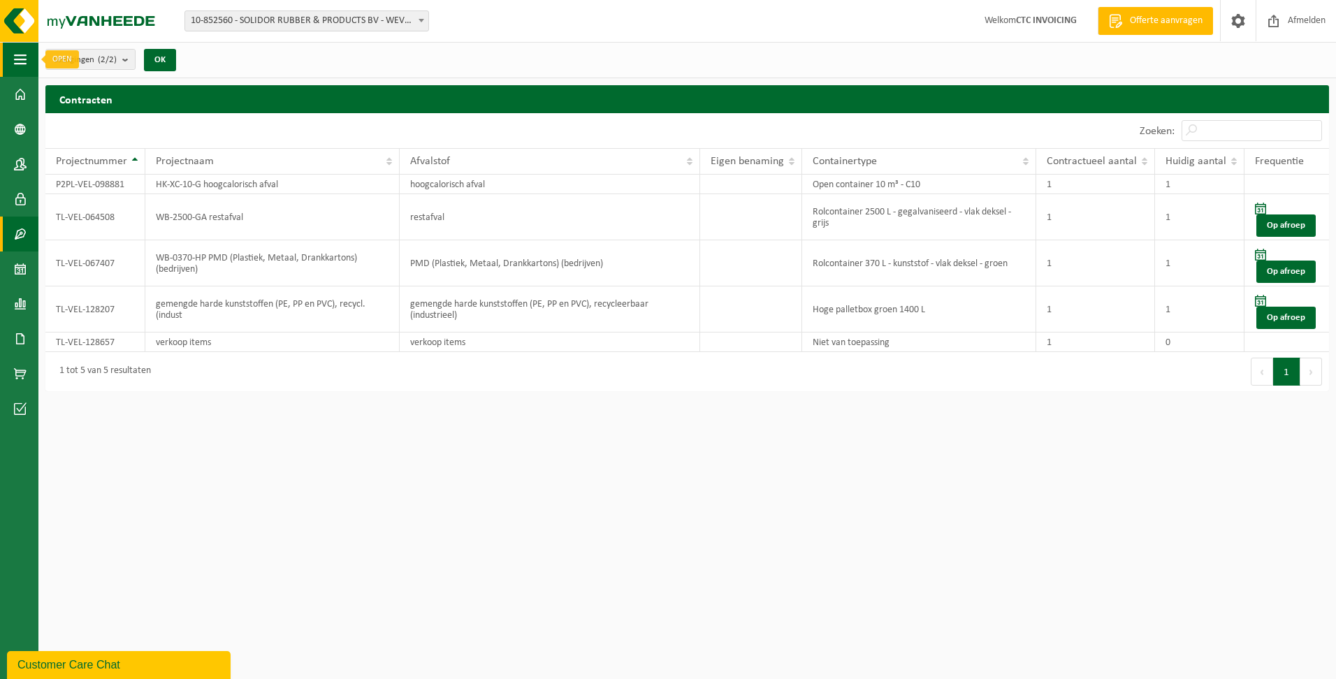
click at [25, 60] on span "button" at bounding box center [20, 59] width 13 height 35
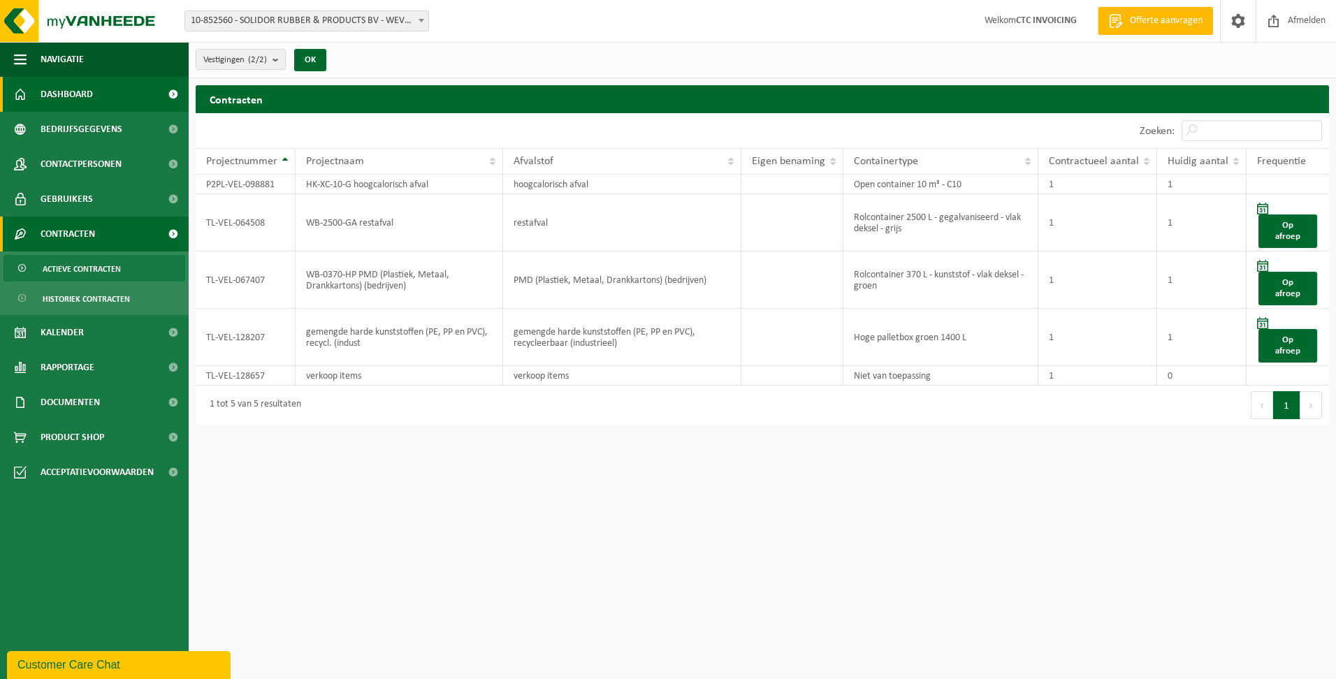
click at [89, 91] on span "Dashboard" at bounding box center [67, 94] width 52 height 35
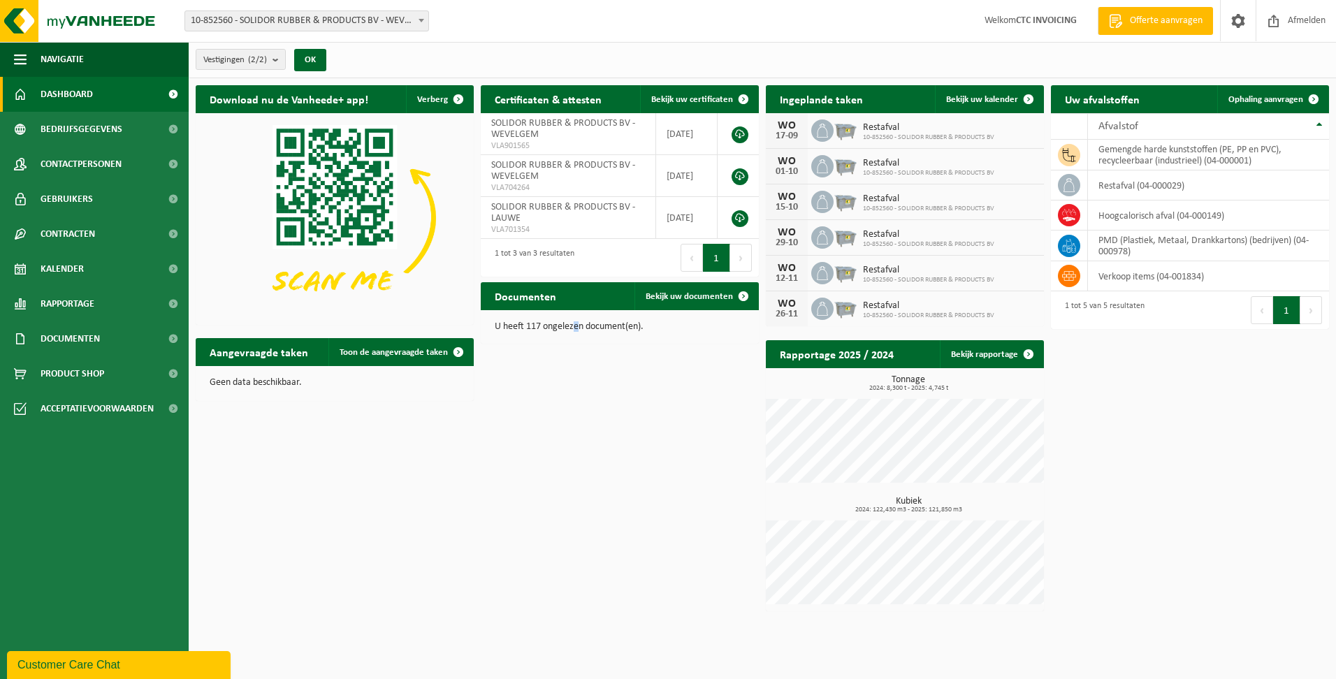
click at [574, 329] on p "U heeft 117 ongelezen document(en)." at bounding box center [620, 327] width 250 height 10
drag, startPoint x: 574, startPoint y: 329, endPoint x: 679, endPoint y: 288, distance: 112.4
click at [679, 288] on link "Bekijk uw documenten" at bounding box center [696, 296] width 123 height 28
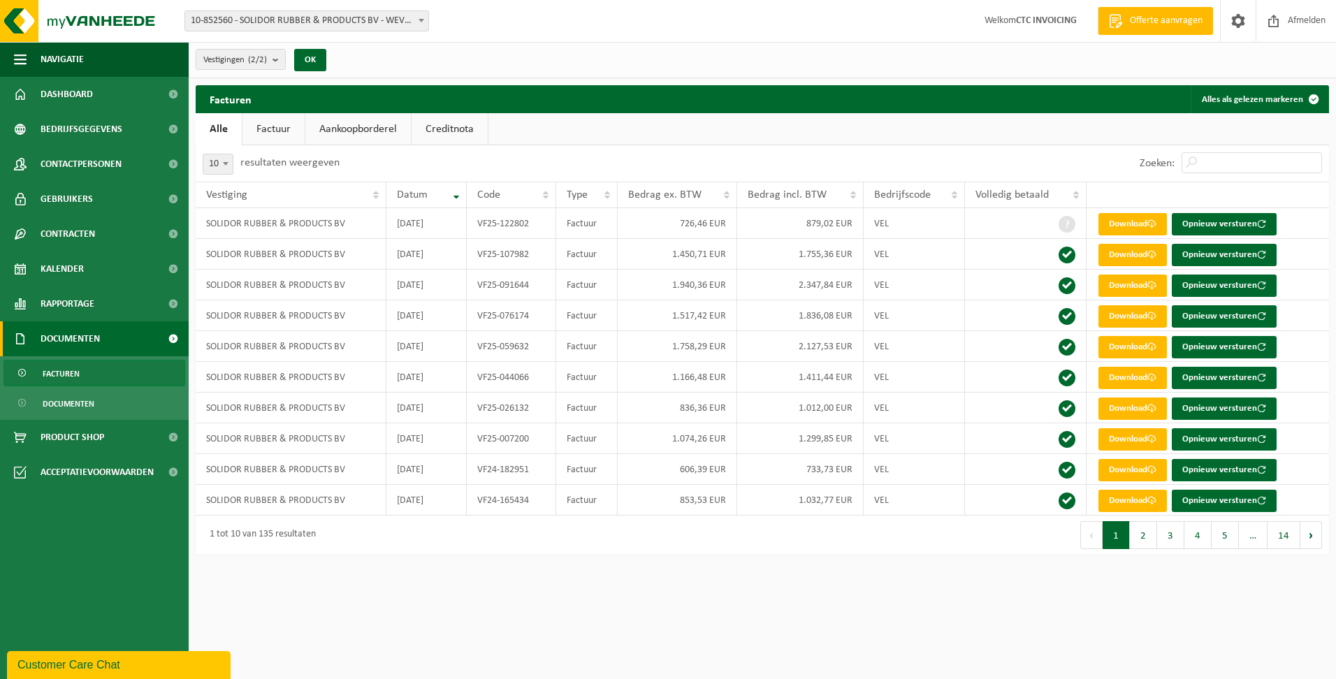
click at [268, 128] on link "Factuur" at bounding box center [274, 129] width 62 height 32
click at [1313, 93] on span at bounding box center [1314, 99] width 28 height 28
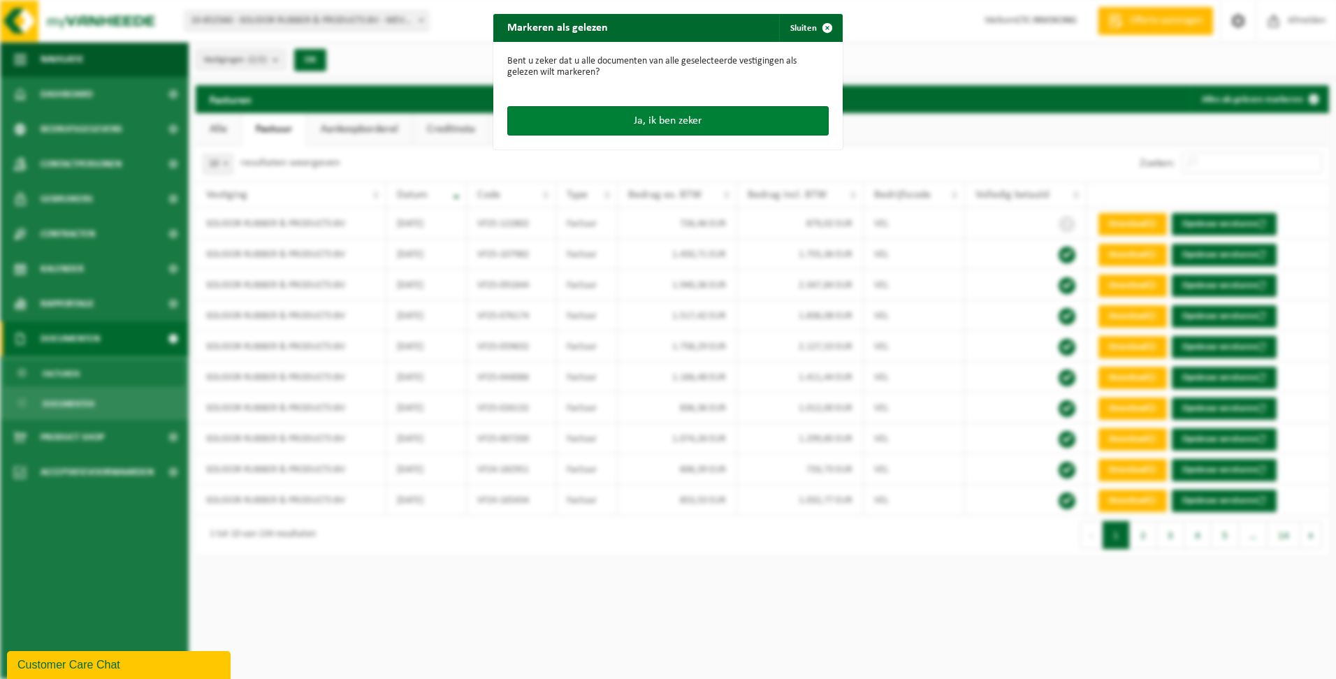
click at [632, 117] on button "Ja, ik ben zeker" at bounding box center [668, 120] width 322 height 29
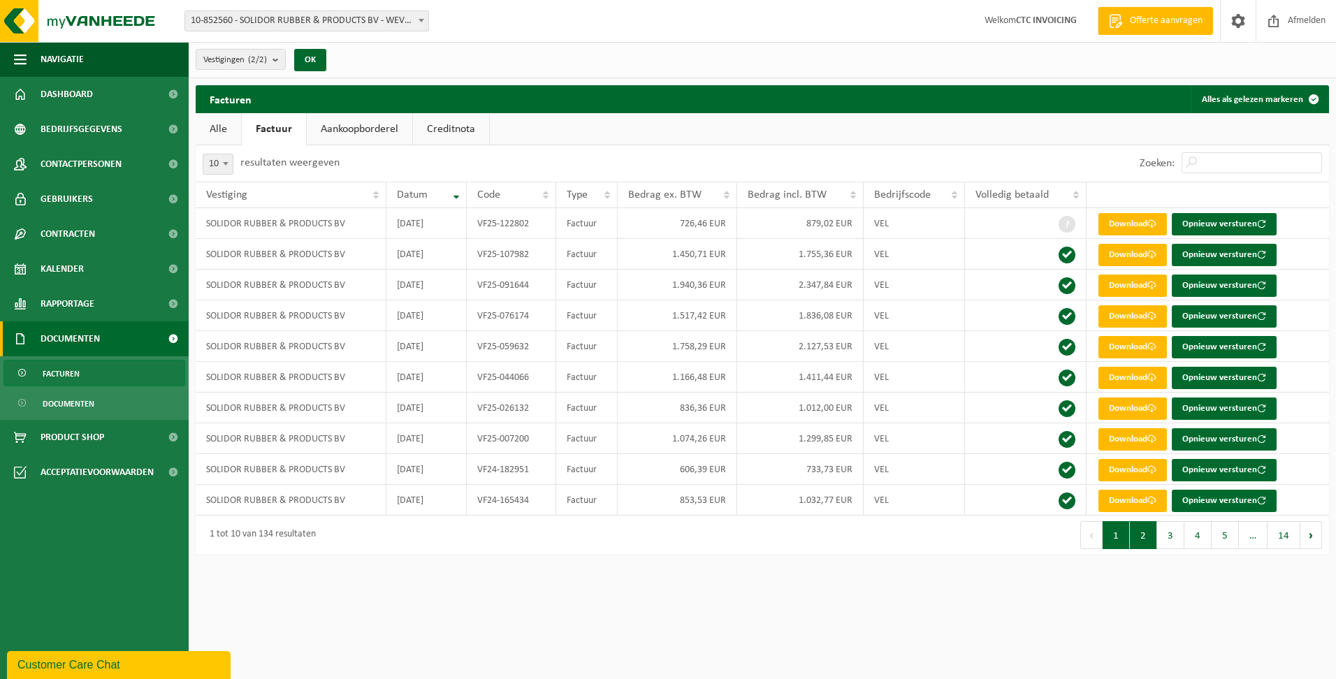
click at [1152, 541] on button "2" at bounding box center [1143, 535] width 27 height 28
click at [1164, 536] on button "3" at bounding box center [1170, 535] width 27 height 28
click at [1195, 532] on button "4" at bounding box center [1198, 535] width 27 height 28
click at [1253, 538] on span "…" at bounding box center [1253, 535] width 29 height 28
click at [89, 401] on span "Documenten" at bounding box center [69, 404] width 52 height 27
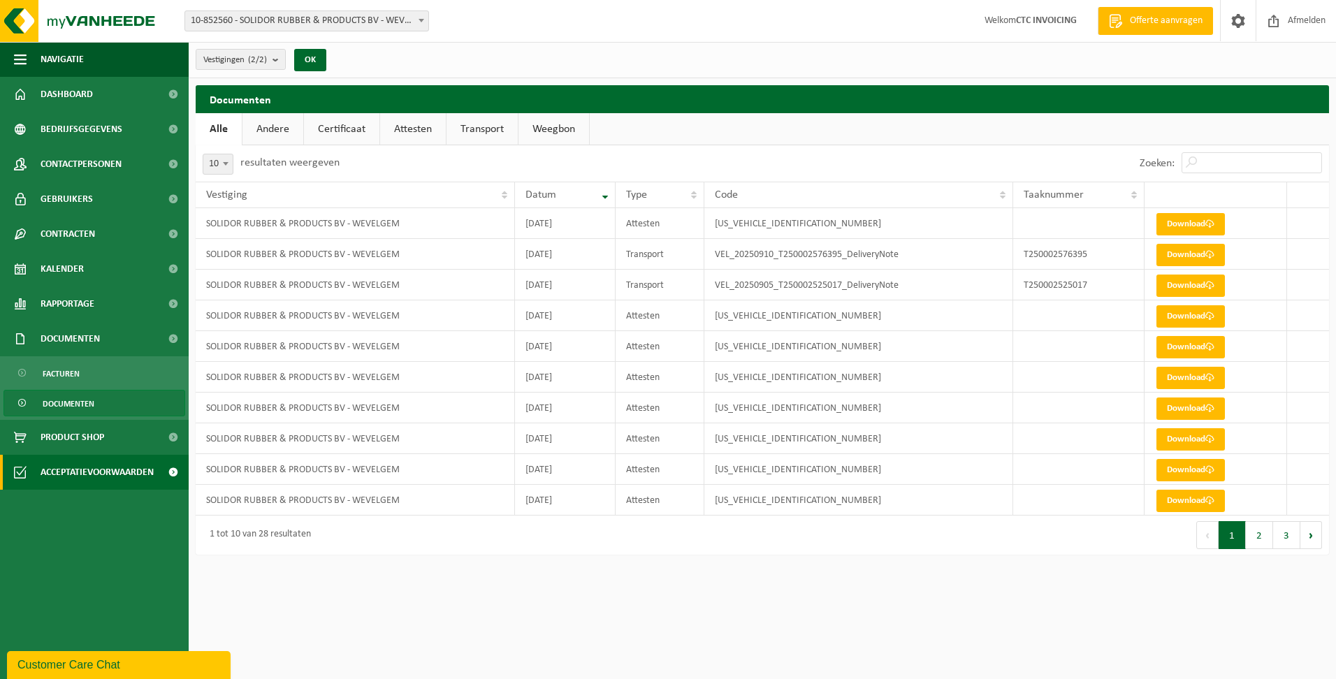
click at [75, 472] on span "Acceptatievoorwaarden" at bounding box center [97, 472] width 113 height 35
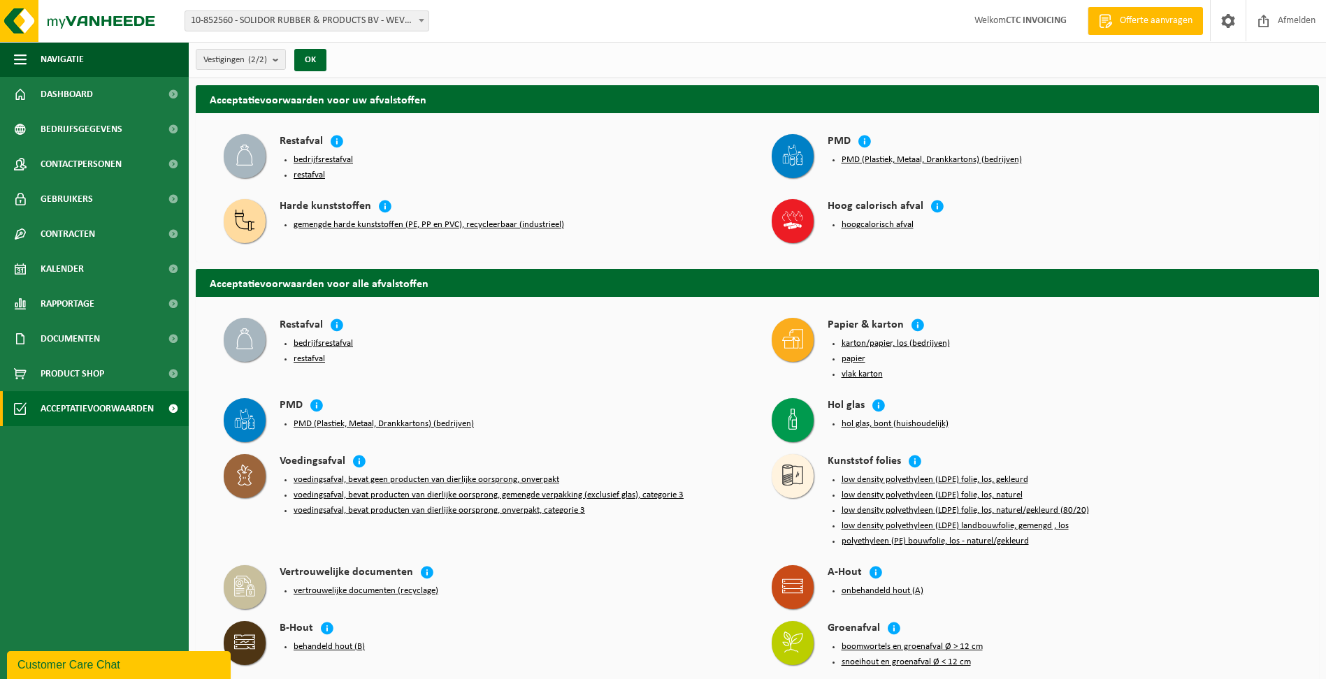
click at [81, 665] on div "Customer Care Chat" at bounding box center [118, 665] width 203 height 17
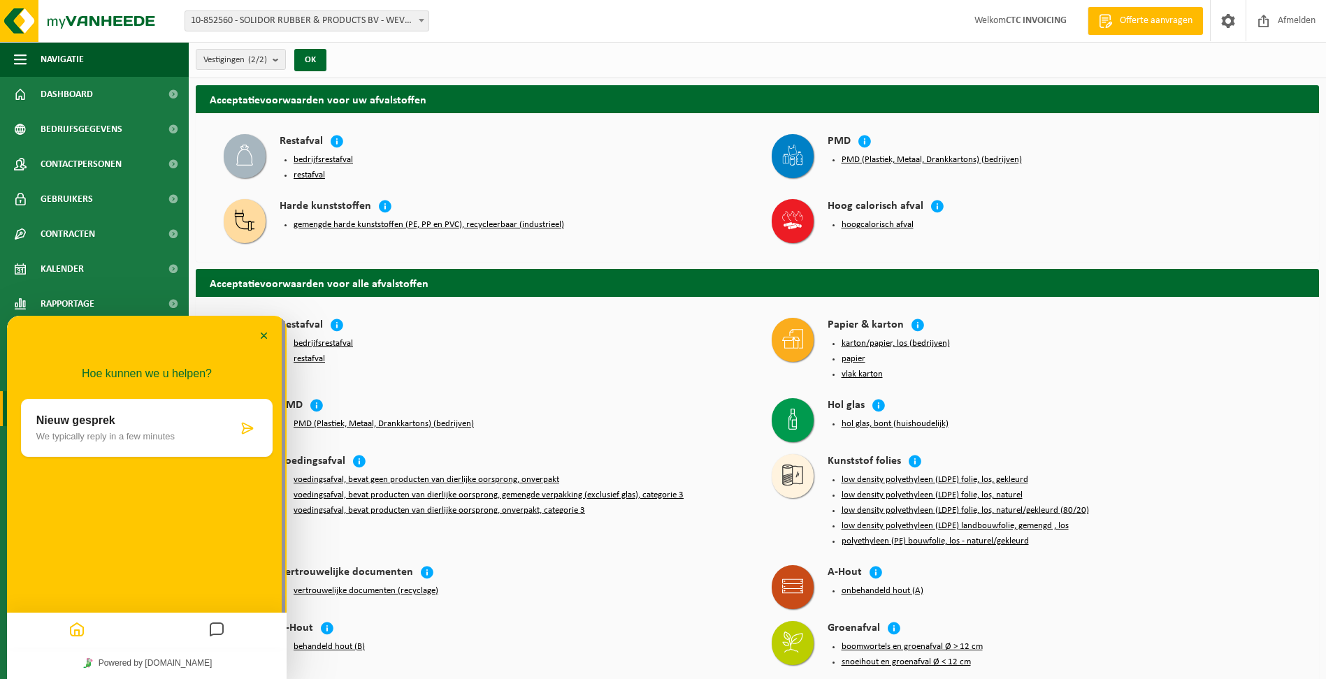
click at [140, 433] on p "We typically reply in a few minutes" at bounding box center [136, 436] width 201 height 10
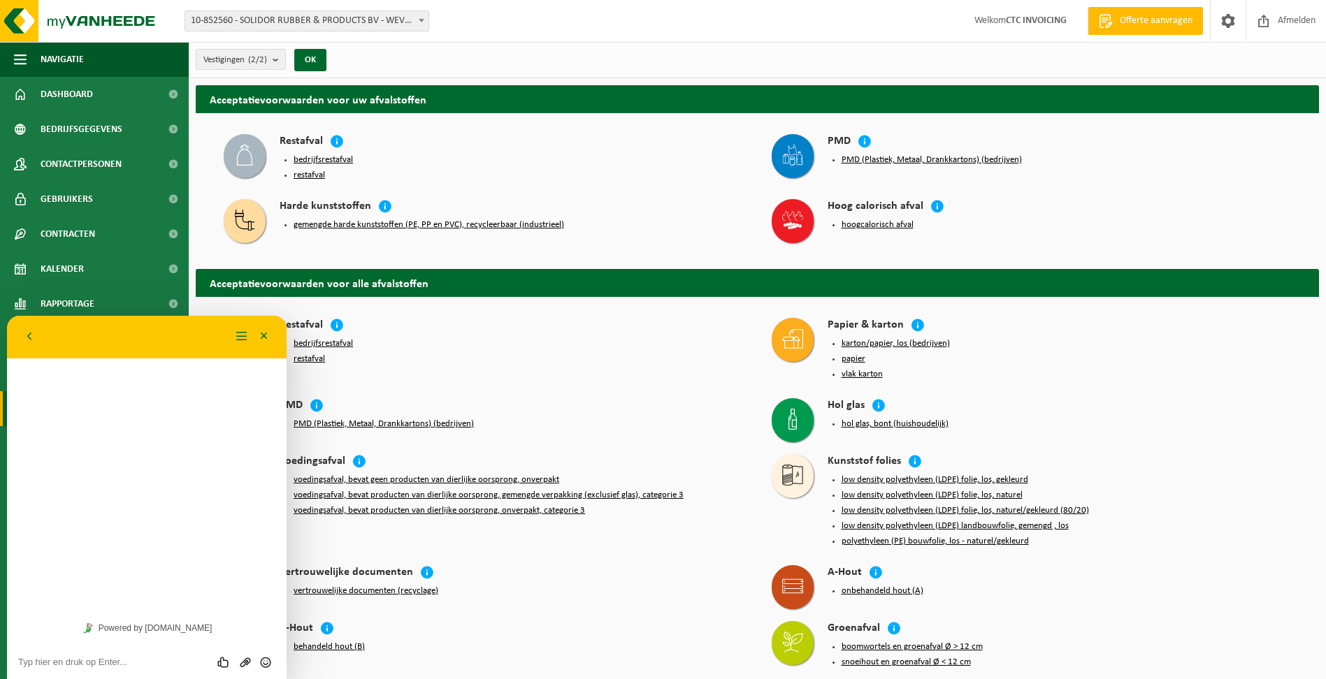
click at [143, 653] on div "Beoordeel deze chat Upload bestand Emoji invoeren" at bounding box center [147, 661] width 280 height 35
click at [123, 656] on div "Beoordeel deze chat Upload bestand Emoji invoeren" at bounding box center [146, 662] width 257 height 13
click at [80, 669] on div "Beoordeel deze chat Upload bestand Emoji invoeren" at bounding box center [147, 661] width 280 height 35
click at [106, 651] on div "Beoordeel deze chat Upload bestand Emoji invoeren" at bounding box center [147, 661] width 280 height 35
click at [101, 656] on div "Beoordeel deze chat Upload bestand Emoji invoeren" at bounding box center [146, 662] width 257 height 13
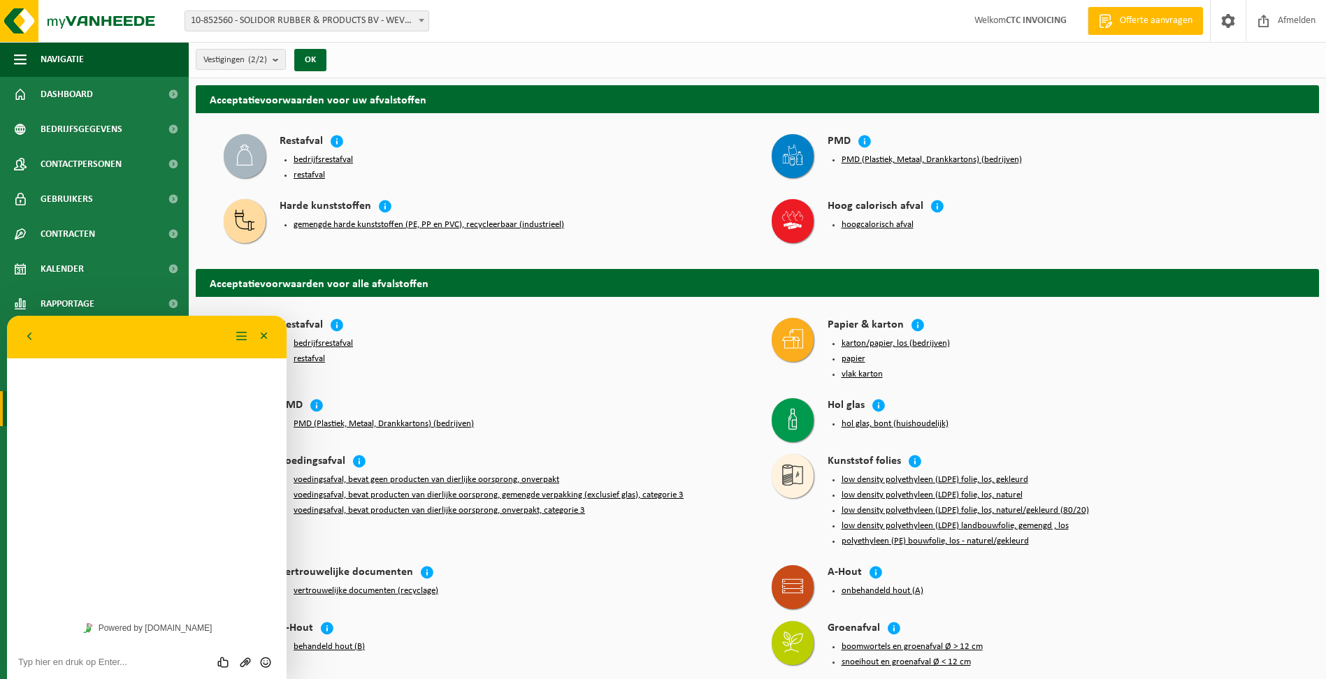
click at [41, 661] on textarea at bounding box center [146, 662] width 257 height 11
type textarea "red-verklaring"
click at [265, 334] on button "Minimaliseer" at bounding box center [264, 336] width 22 height 21
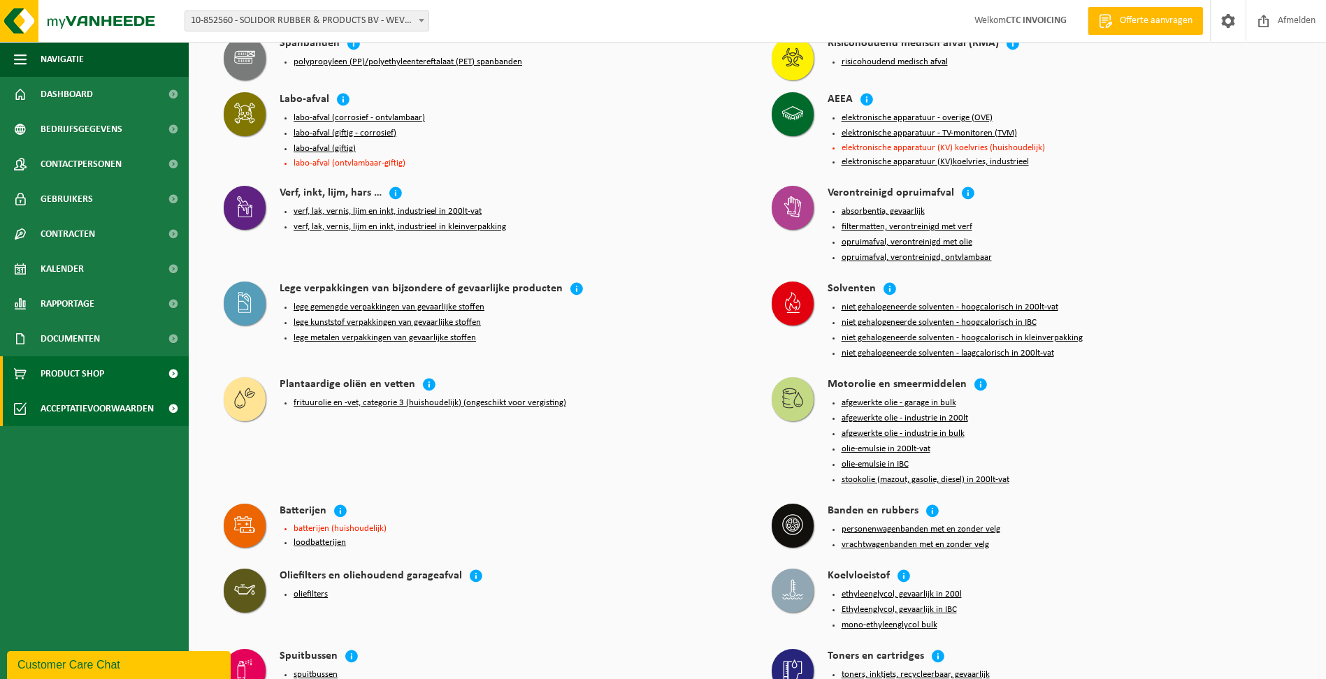
scroll to position [909, 0]
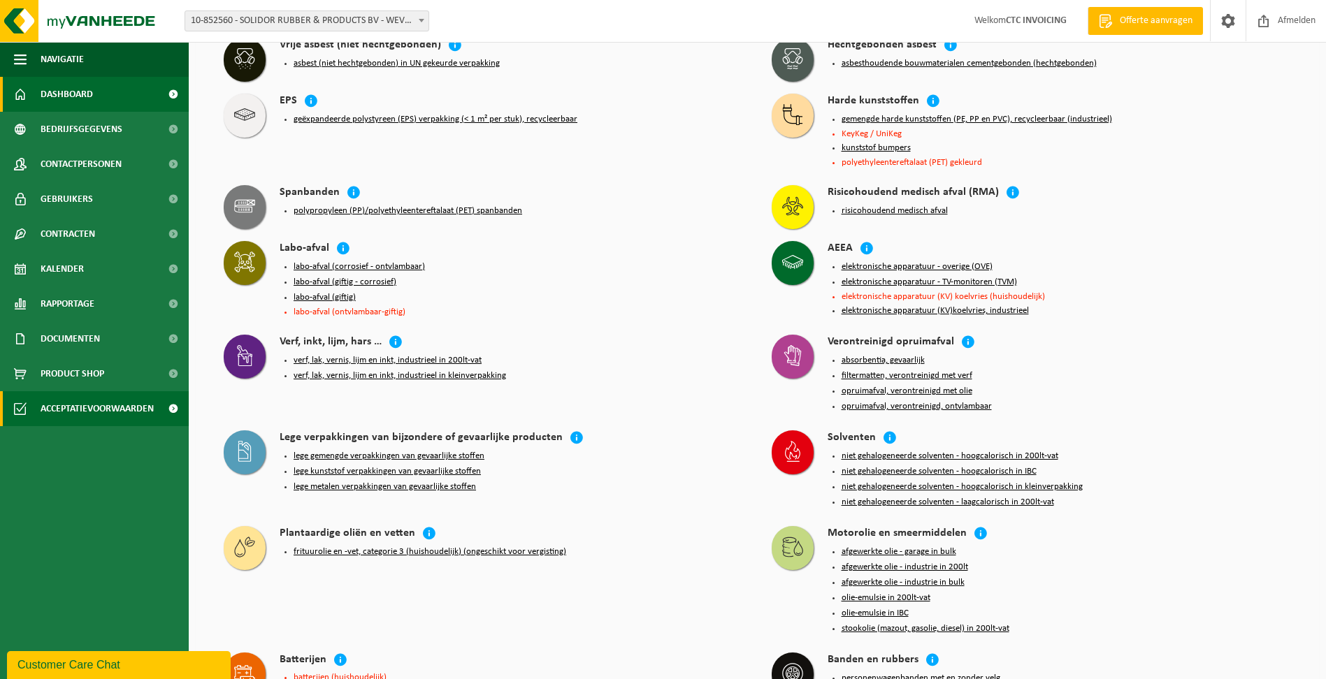
click at [43, 90] on span "Dashboard" at bounding box center [67, 94] width 52 height 35
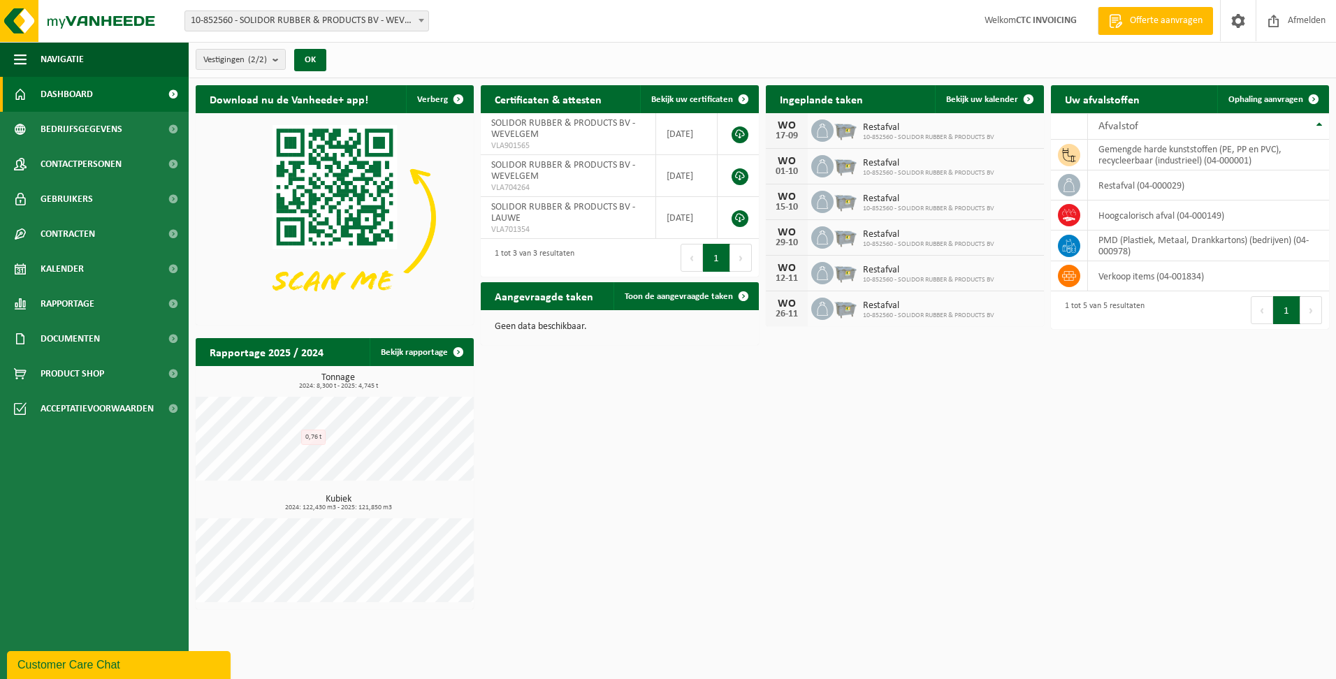
click at [1158, 15] on span "Offerte aanvragen" at bounding box center [1167, 21] width 80 height 14
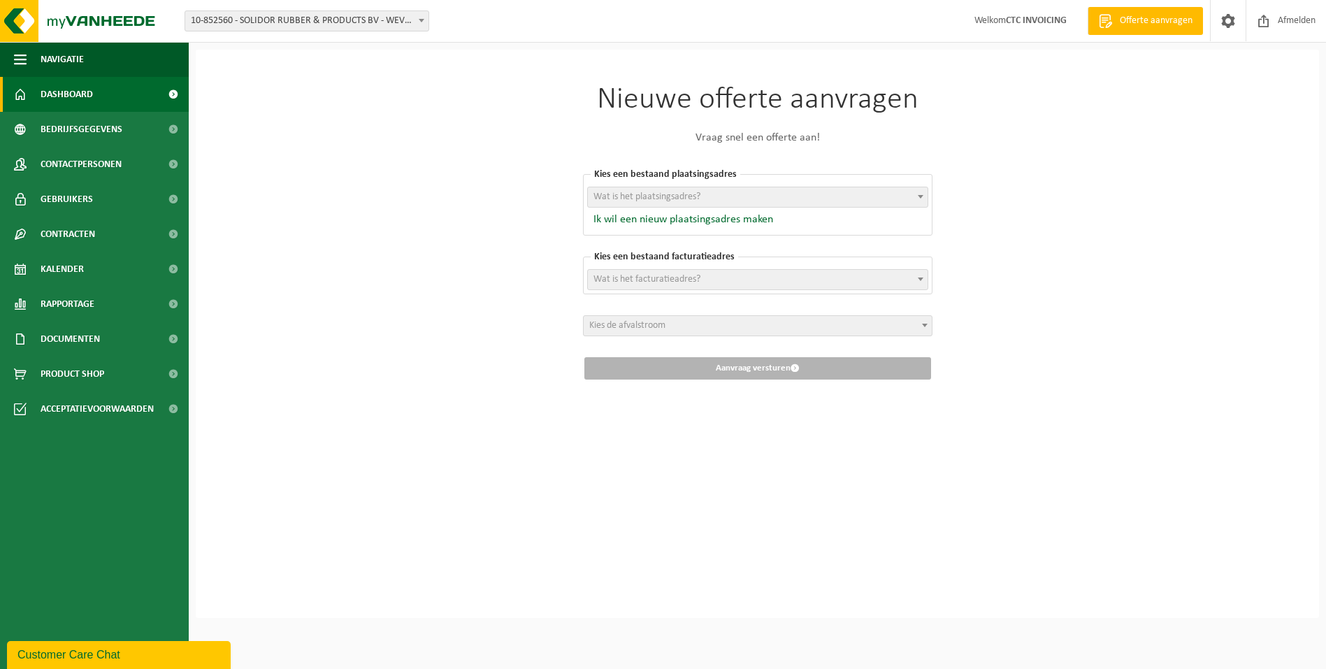
click at [48, 84] on span "Dashboard" at bounding box center [67, 94] width 52 height 35
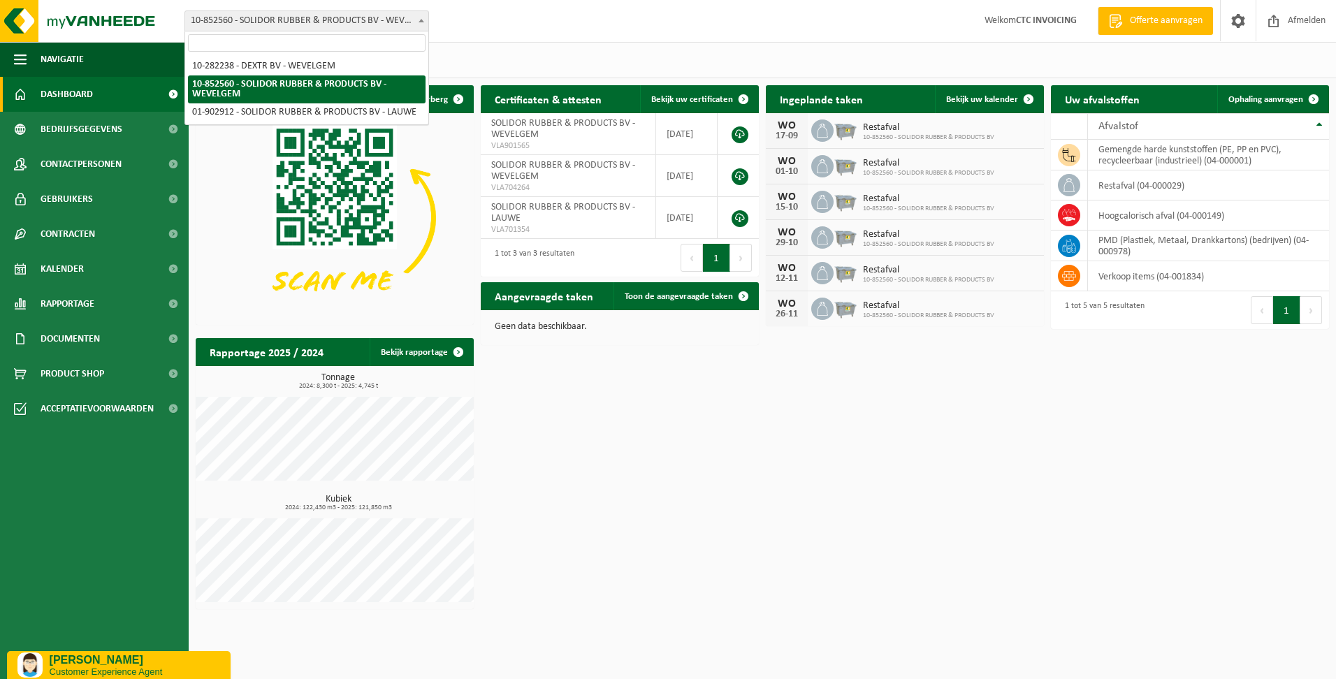
click at [424, 24] on span at bounding box center [421, 20] width 14 height 18
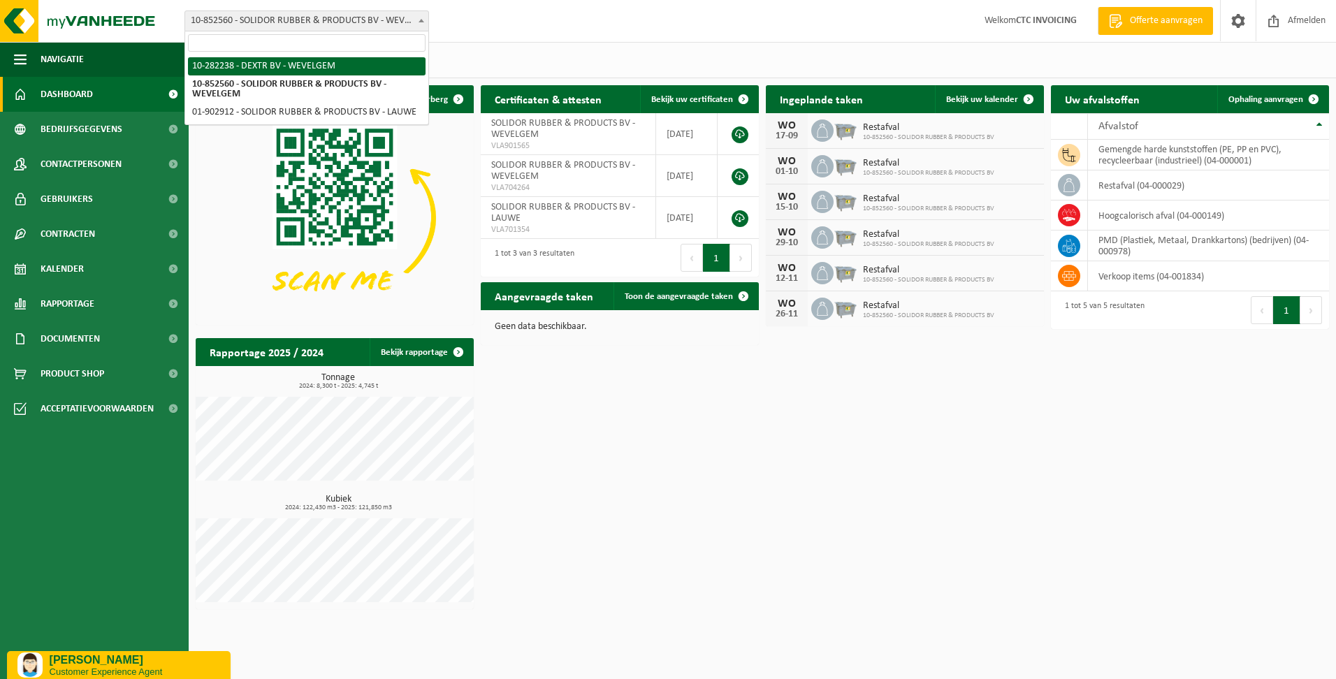
select select "19104"
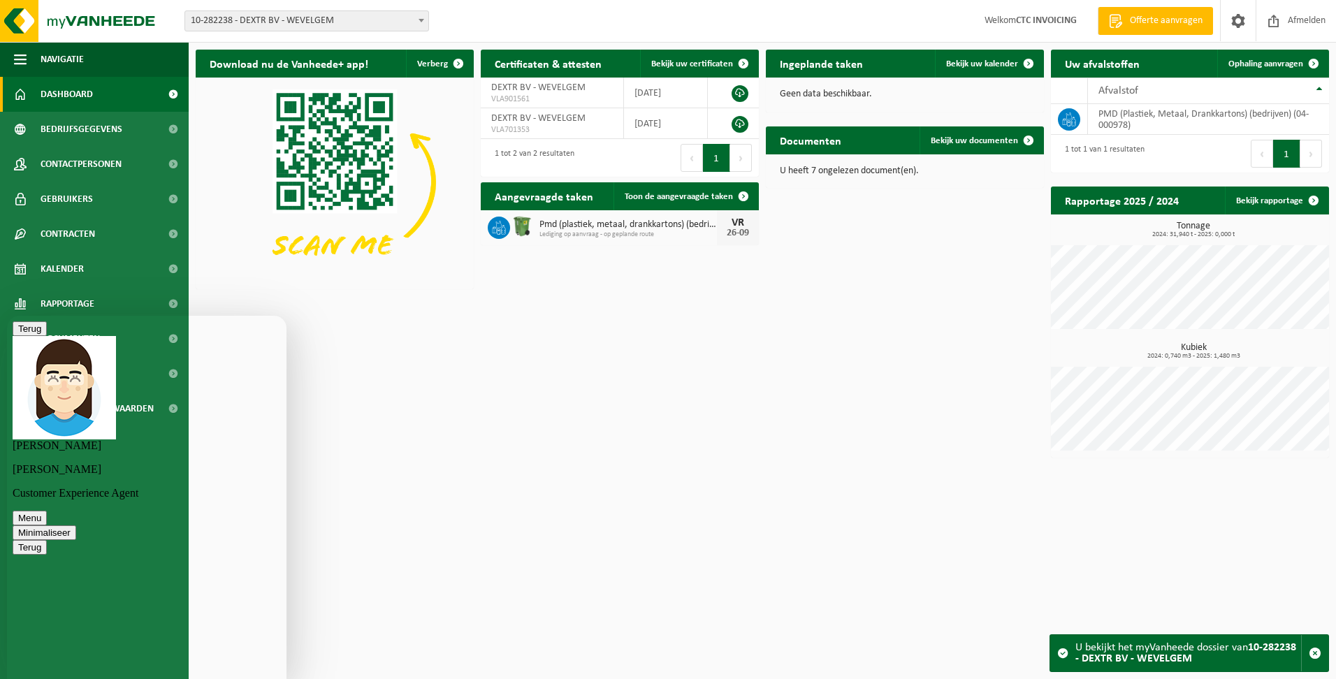
type textarea "Goedemiddag, mijn excuses, ik dacht dat het een zoekfunctie was..."
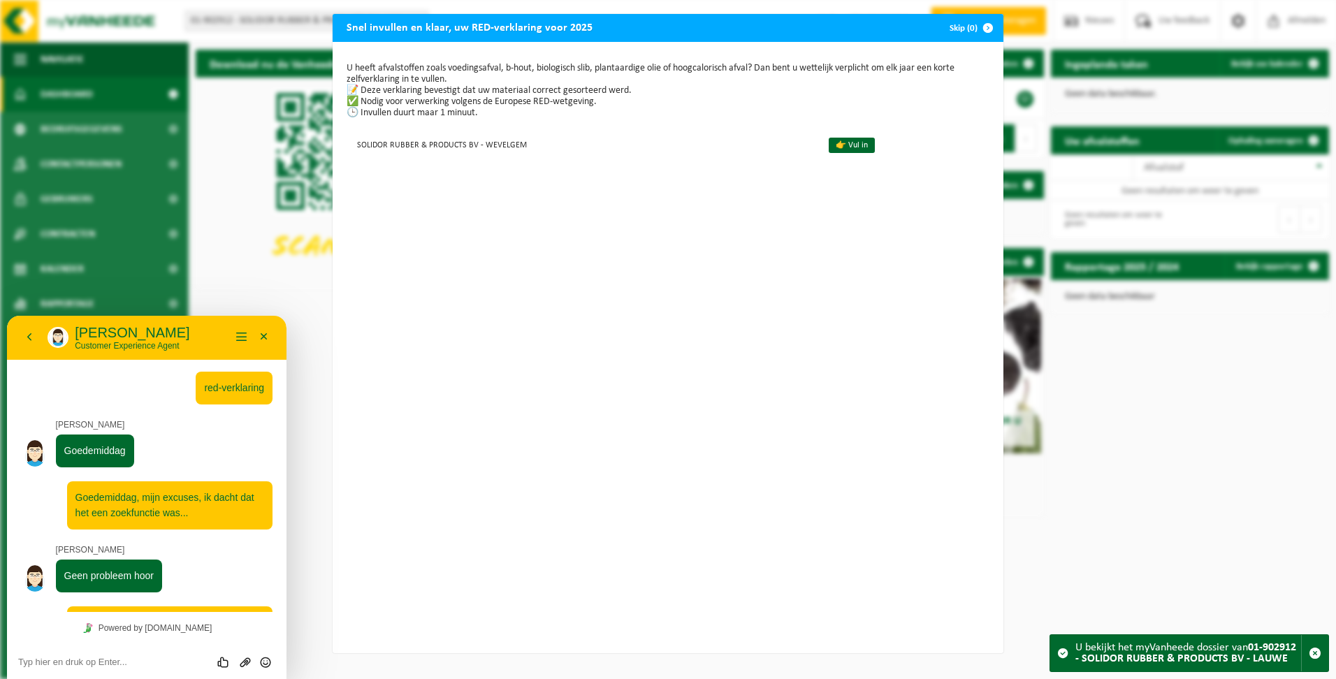
scroll to position [54, 0]
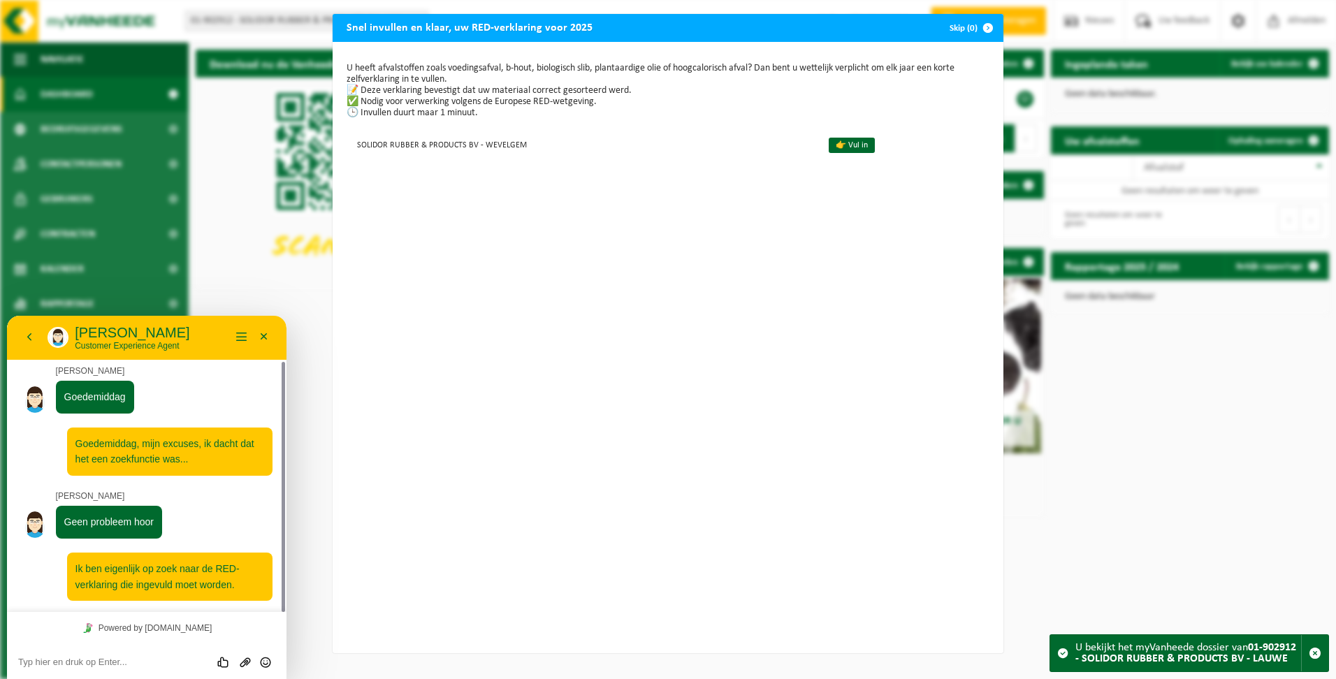
click at [136, 663] on textarea at bounding box center [146, 662] width 257 height 11
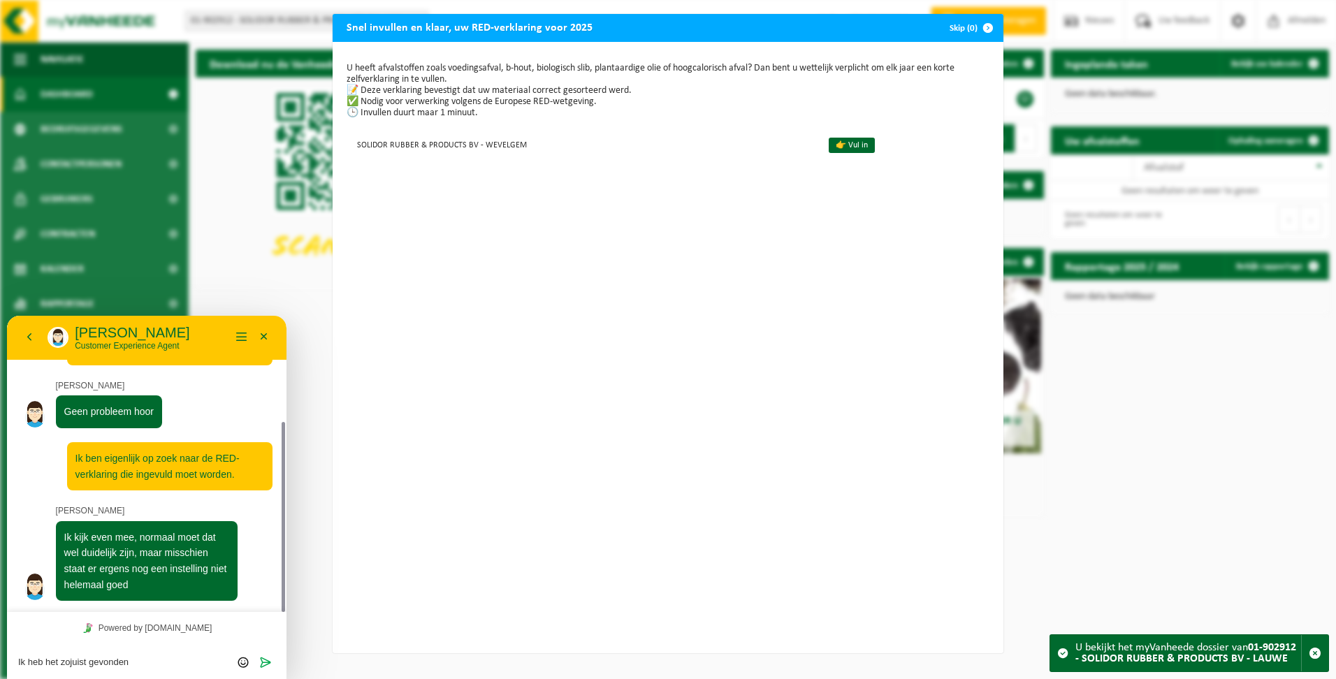
click at [1081, 356] on div "Snel invullen en klaar, uw RED-verklaring voor 2025 Skip (0) U heeft afvalstoff…" at bounding box center [668, 339] width 1336 height 679
click at [133, 659] on textarea "Ik heb het zojuist gevonden" at bounding box center [146, 662] width 257 height 11
type textarea "Ik heb het zojuist gevonden, denk ik."
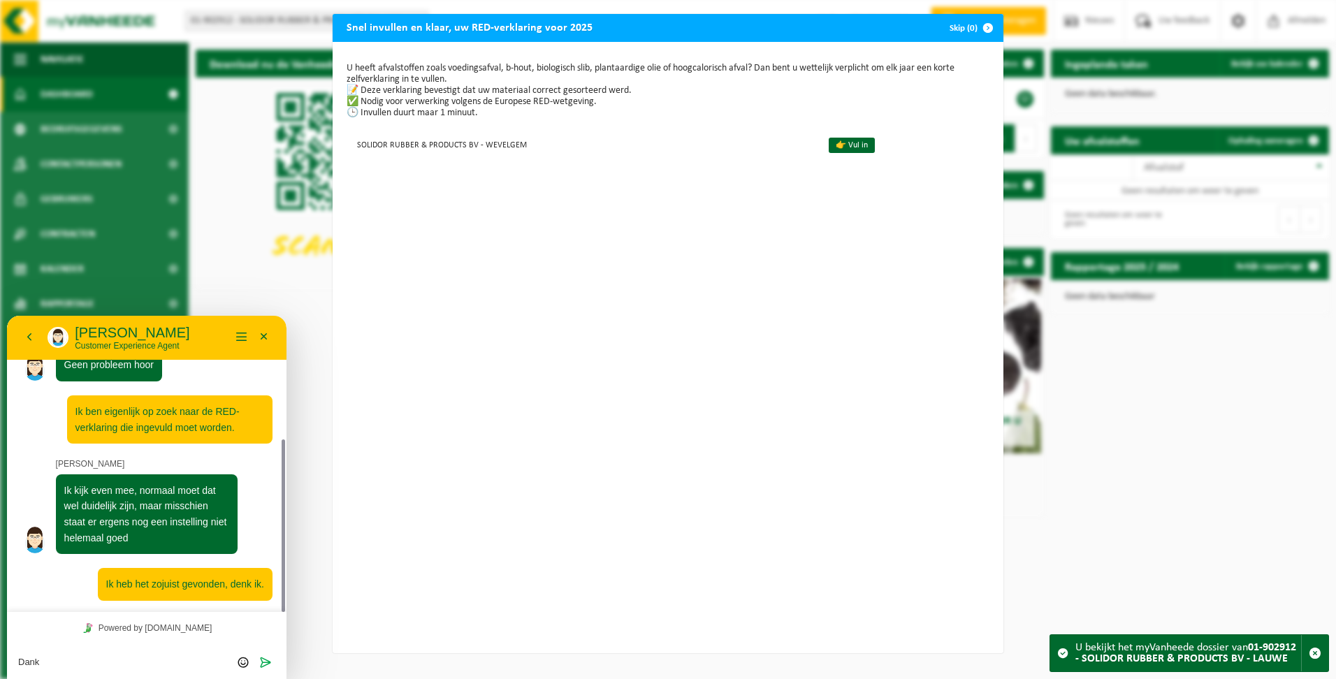
type textarea "Dank u"
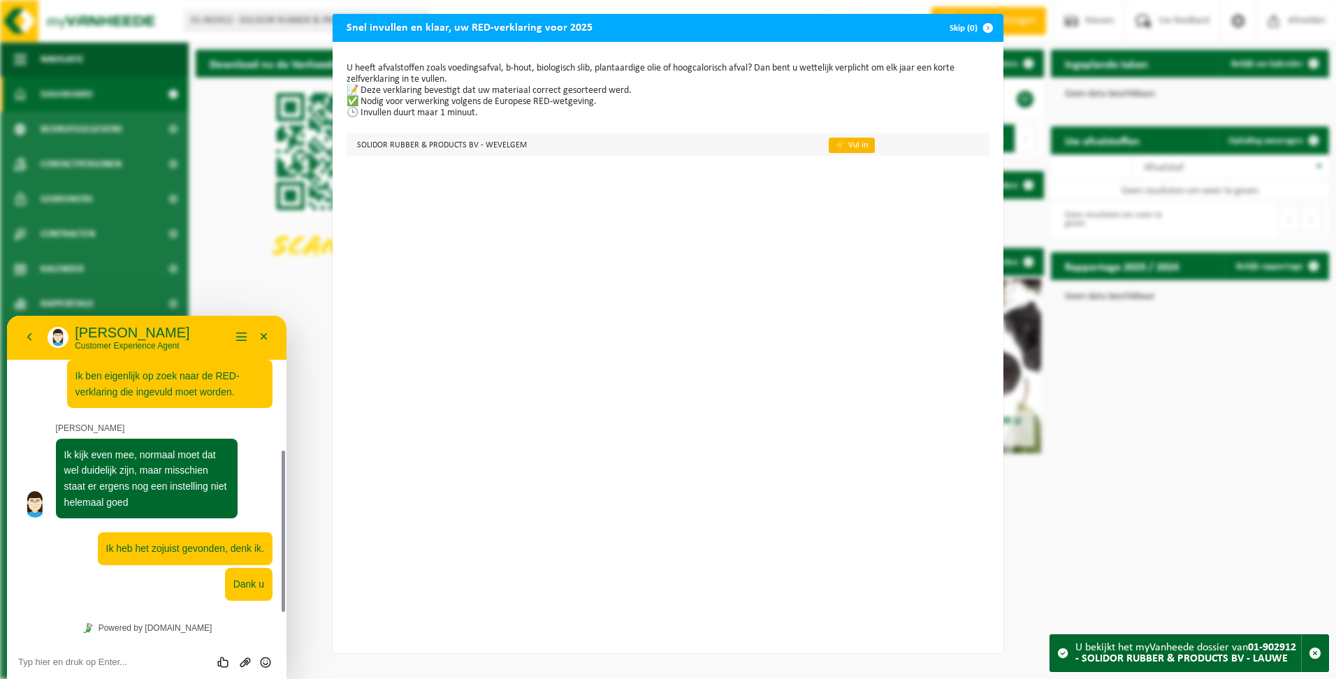
click at [840, 147] on link "👉 Vul in" at bounding box center [852, 145] width 46 height 15
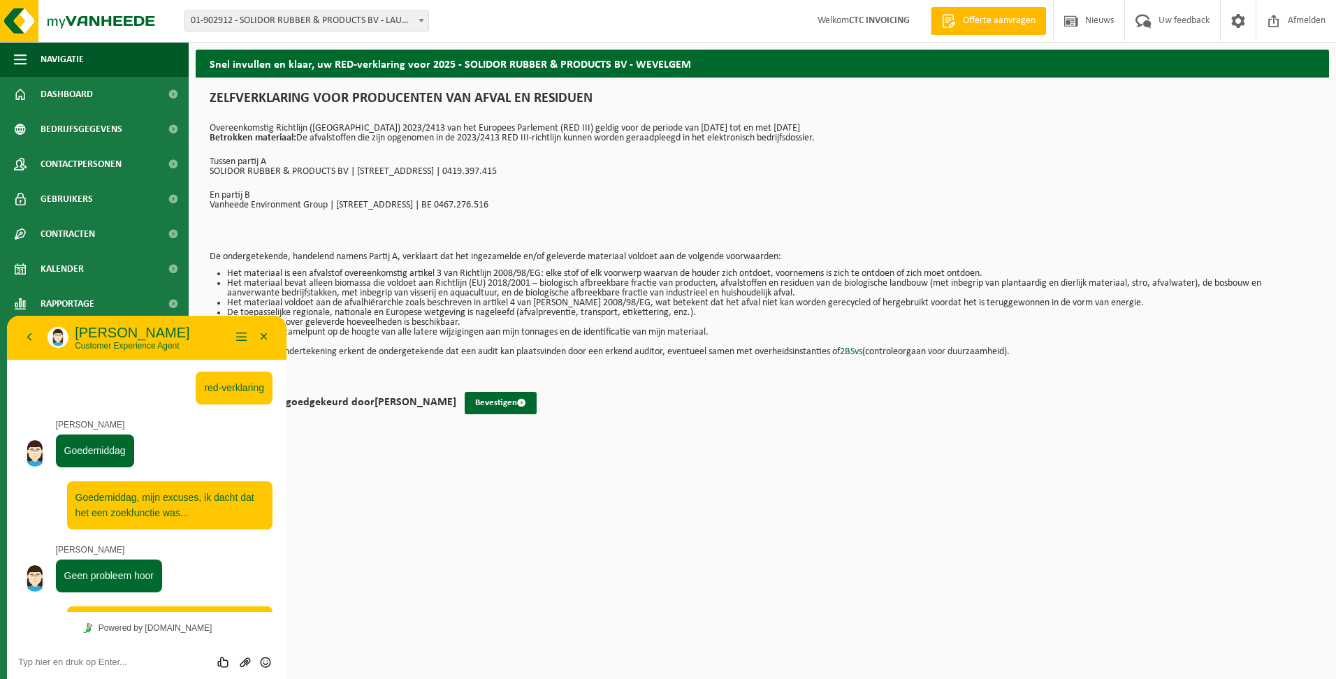
scroll to position [247, 0]
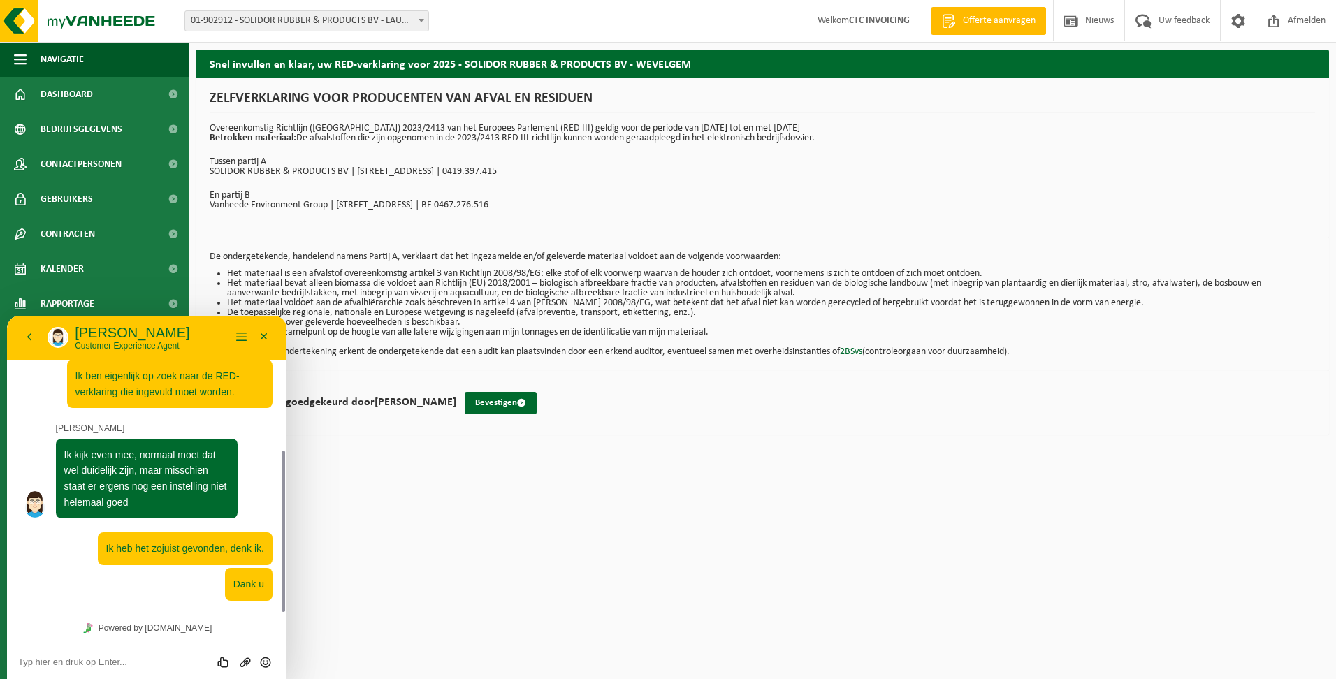
click at [464, 247] on div "De ondergetekende, handelend namens Partij A, verklaart dat het ingezamelde en/…" at bounding box center [763, 304] width 1134 height 133
click at [263, 338] on button "Minimaliseer" at bounding box center [264, 337] width 22 height 21
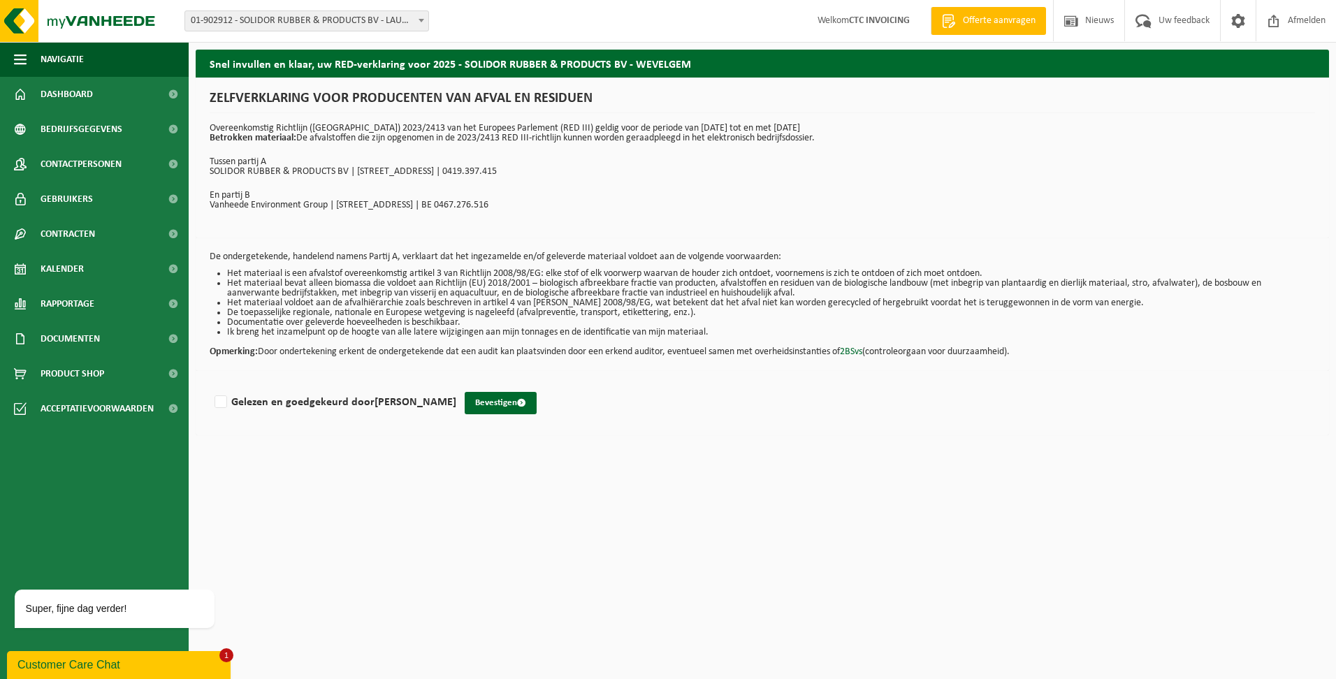
click at [165, 663] on div "Customer Care Chat" at bounding box center [118, 665] width 203 height 17
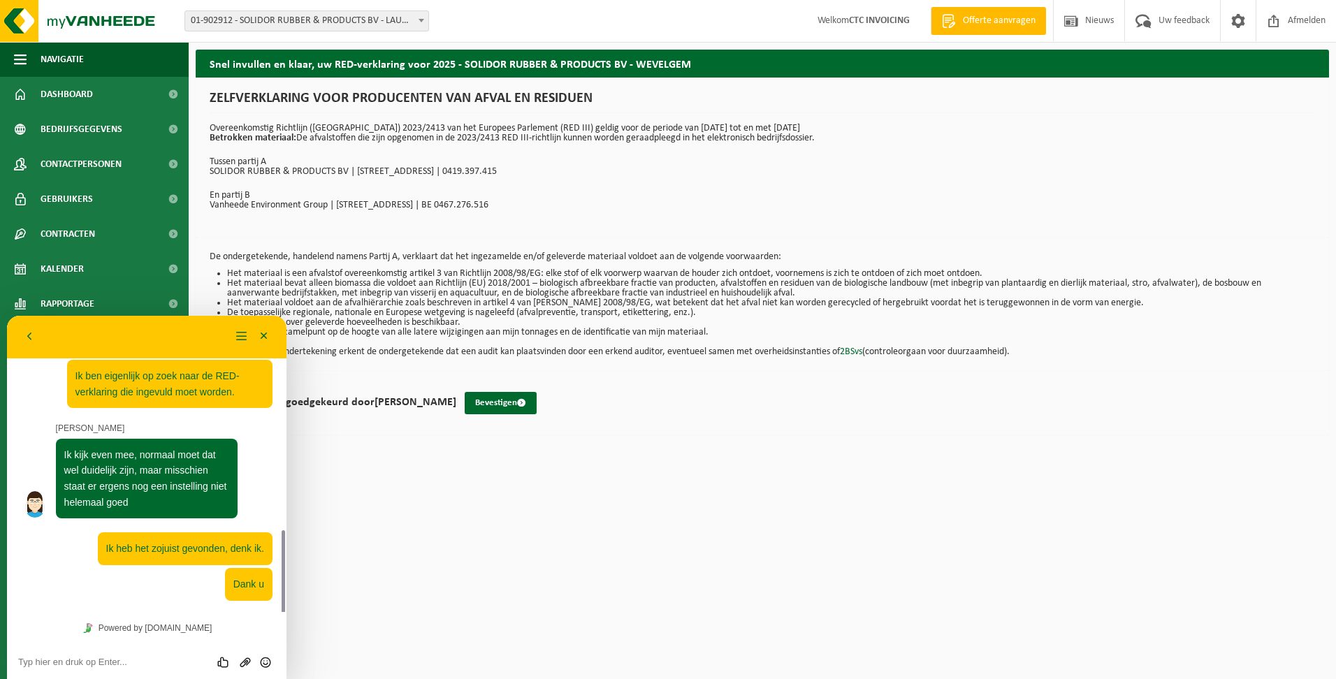
scroll to position [310, 0]
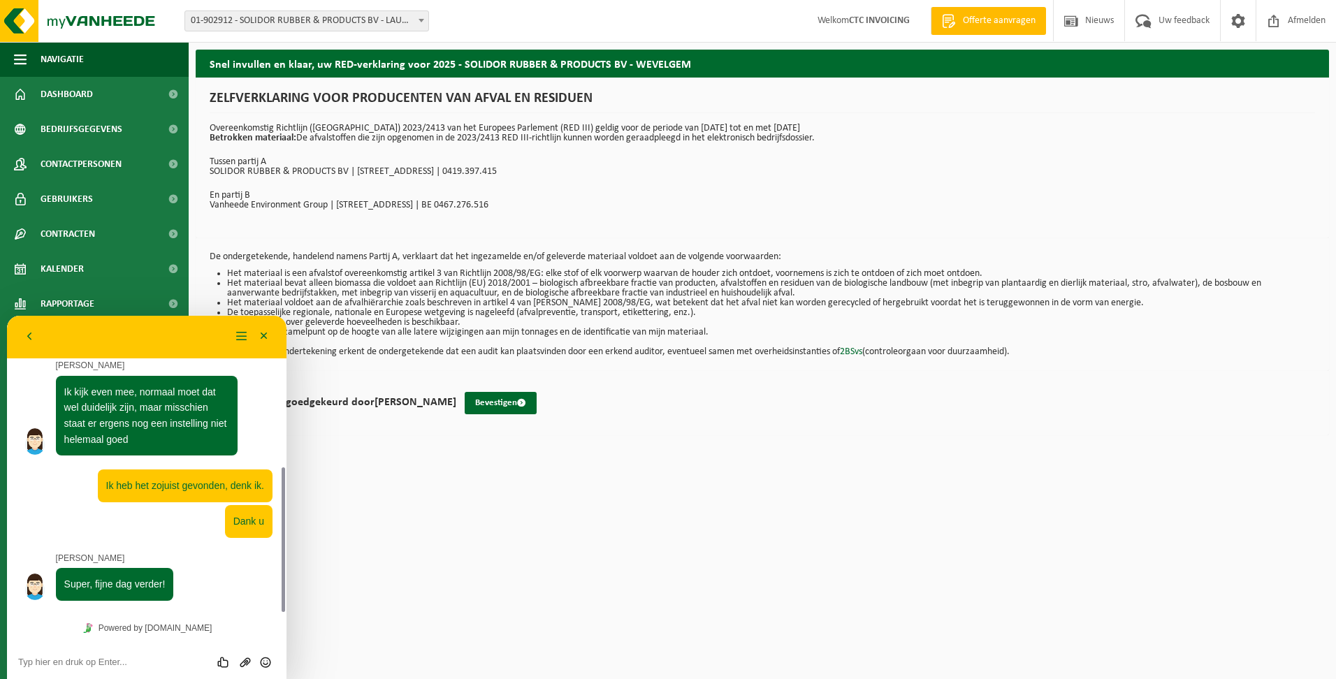
click at [106, 665] on textarea at bounding box center [146, 662] width 257 height 11
type textarea "v"
type textarea "Voor u ook een fijne dag verder !"
click at [262, 665] on icon "Verzenden" at bounding box center [265, 662] width 13 height 13
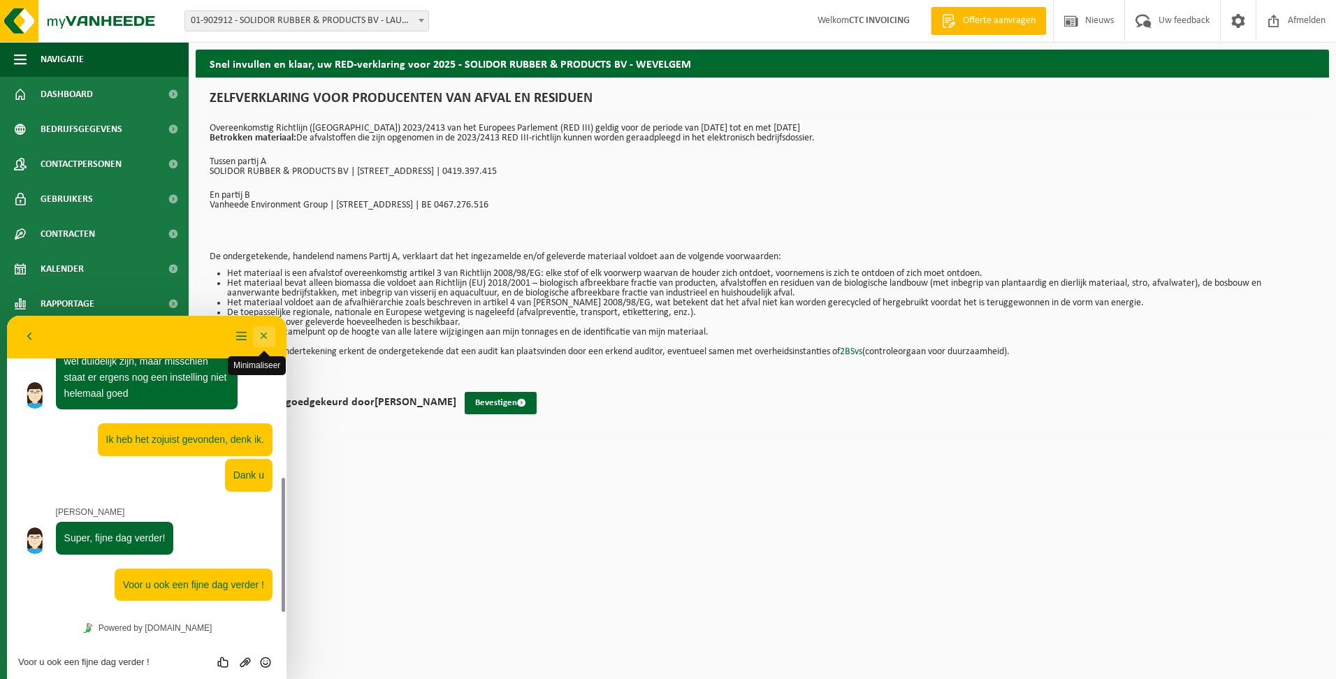
click at [260, 334] on button "Minimaliseer" at bounding box center [264, 336] width 22 height 21
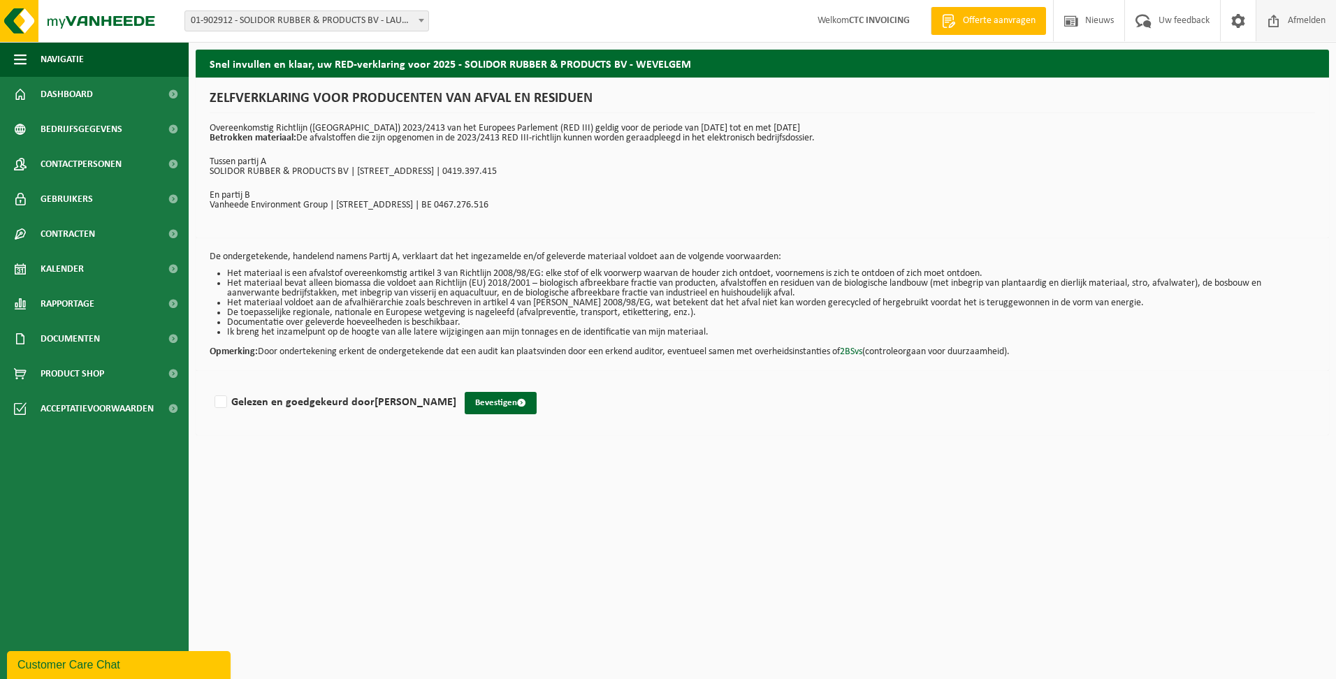
click at [1310, 20] on span "Afmelden" at bounding box center [1307, 20] width 45 height 41
